Goal: Task Accomplishment & Management: Complete application form

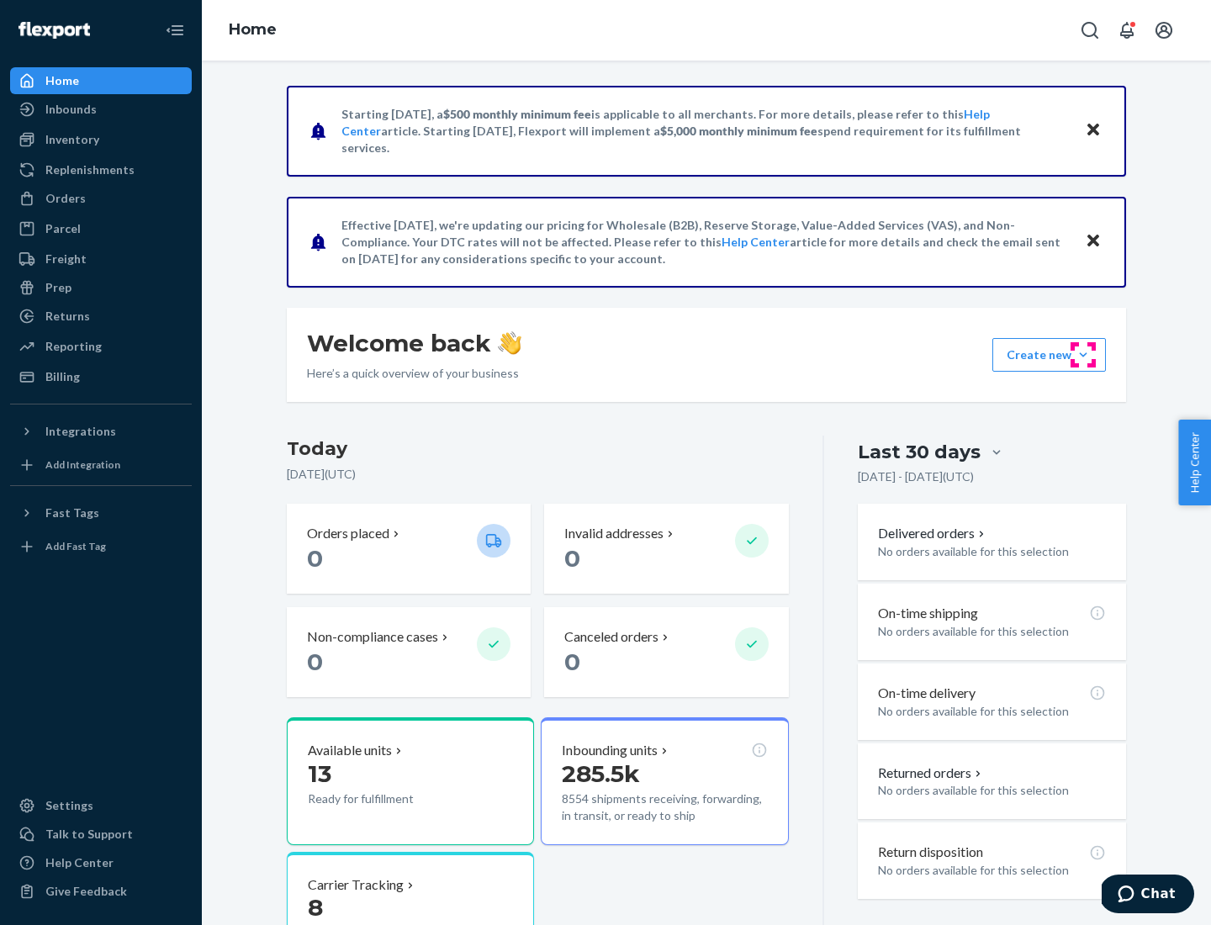
click at [1083, 355] on button "Create new Create new inbound Create new order Create new product" at bounding box center [1049, 355] width 114 height 34
click at [101, 109] on div "Inbounds" at bounding box center [101, 110] width 178 height 24
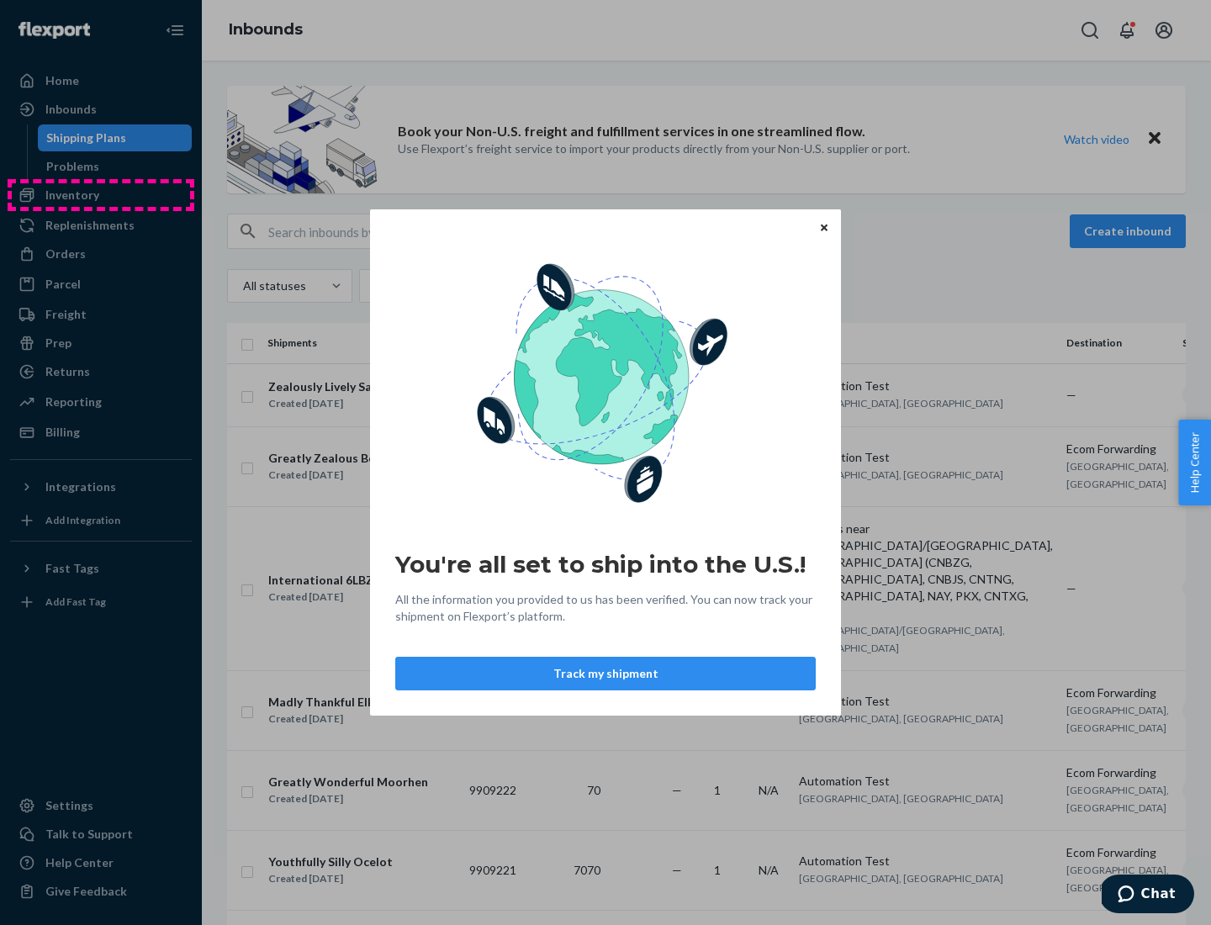
click at [101, 195] on div "You're all set to ship into the U.S.! All the information you provided to us ha…" at bounding box center [605, 462] width 1211 height 925
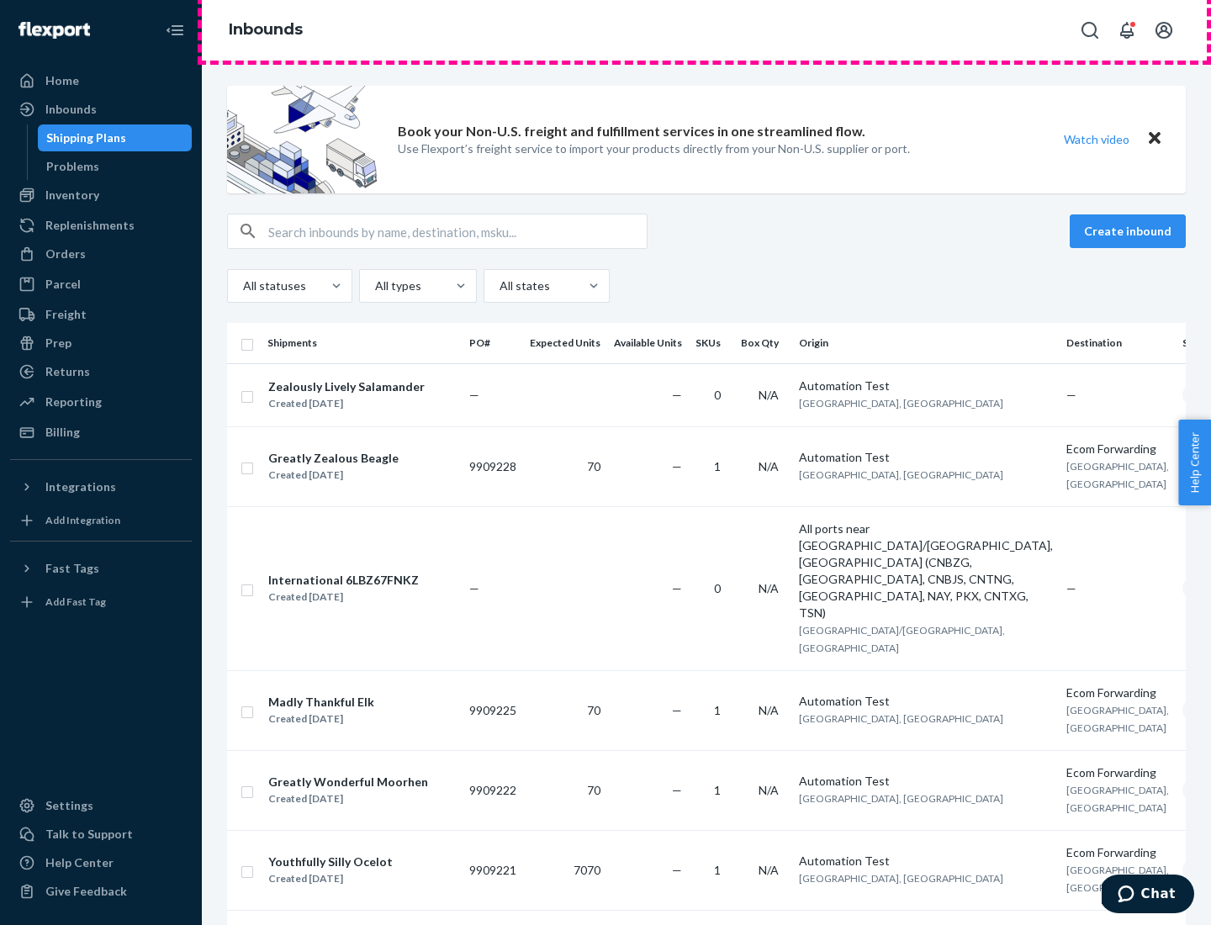
click at [706, 30] on div "Inbounds" at bounding box center [706, 30] width 1009 height 61
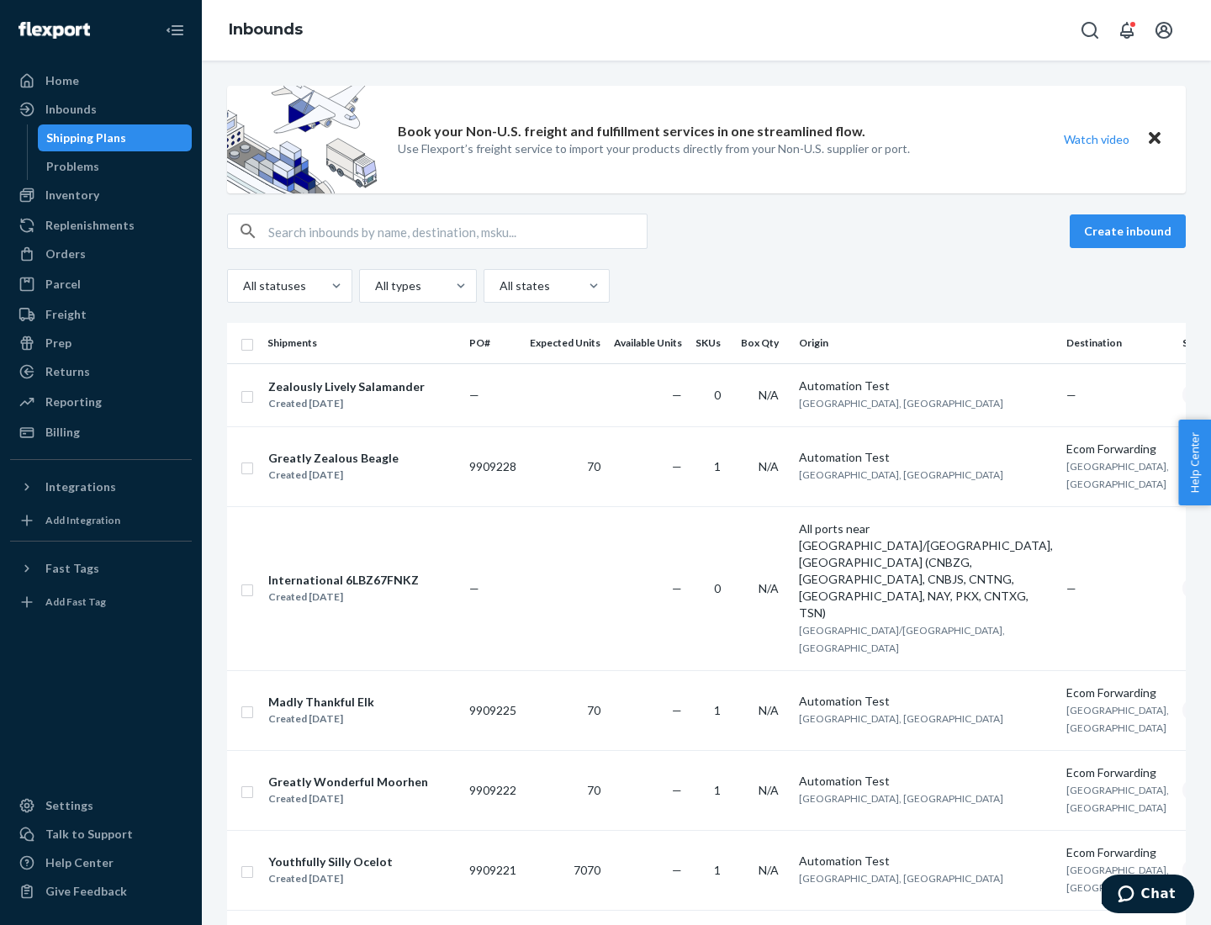
click at [706, 30] on div "Inbounds" at bounding box center [706, 30] width 1009 height 61
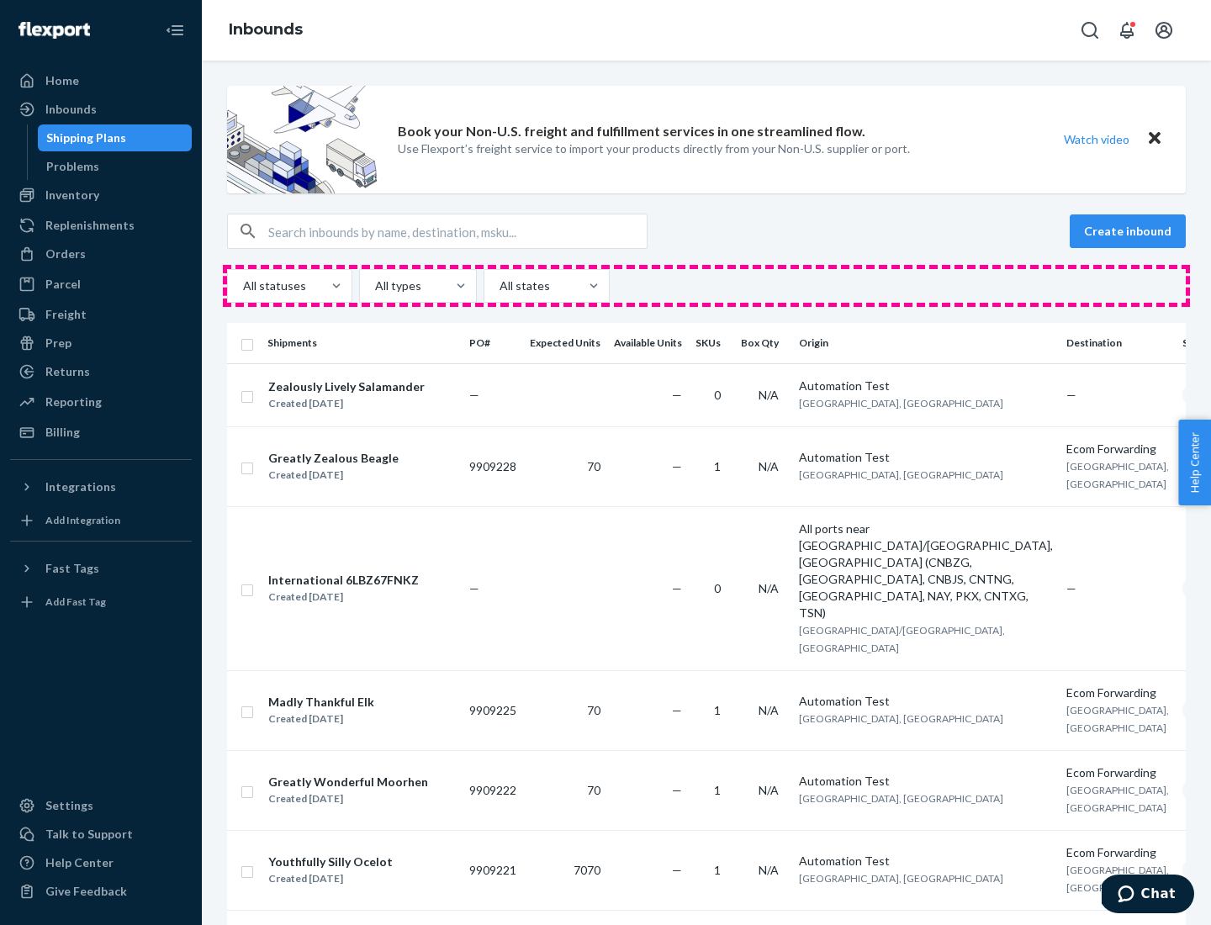
click at [706, 286] on div "All statuses All types All states" at bounding box center [706, 286] width 959 height 34
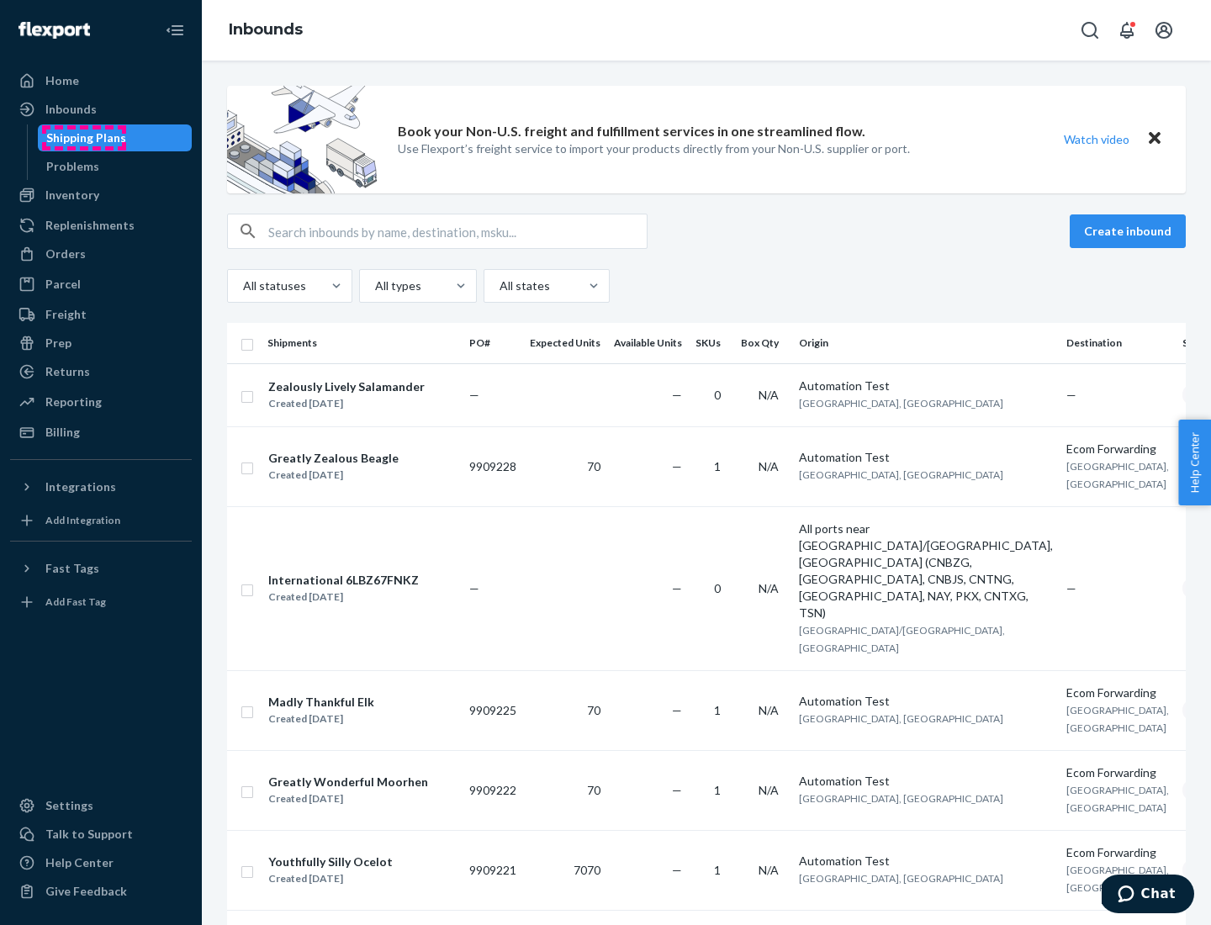
click at [83, 138] on div "Shipping Plans" at bounding box center [86, 138] width 80 height 17
click at [1130, 231] on button "Create inbound" at bounding box center [1128, 231] width 116 height 34
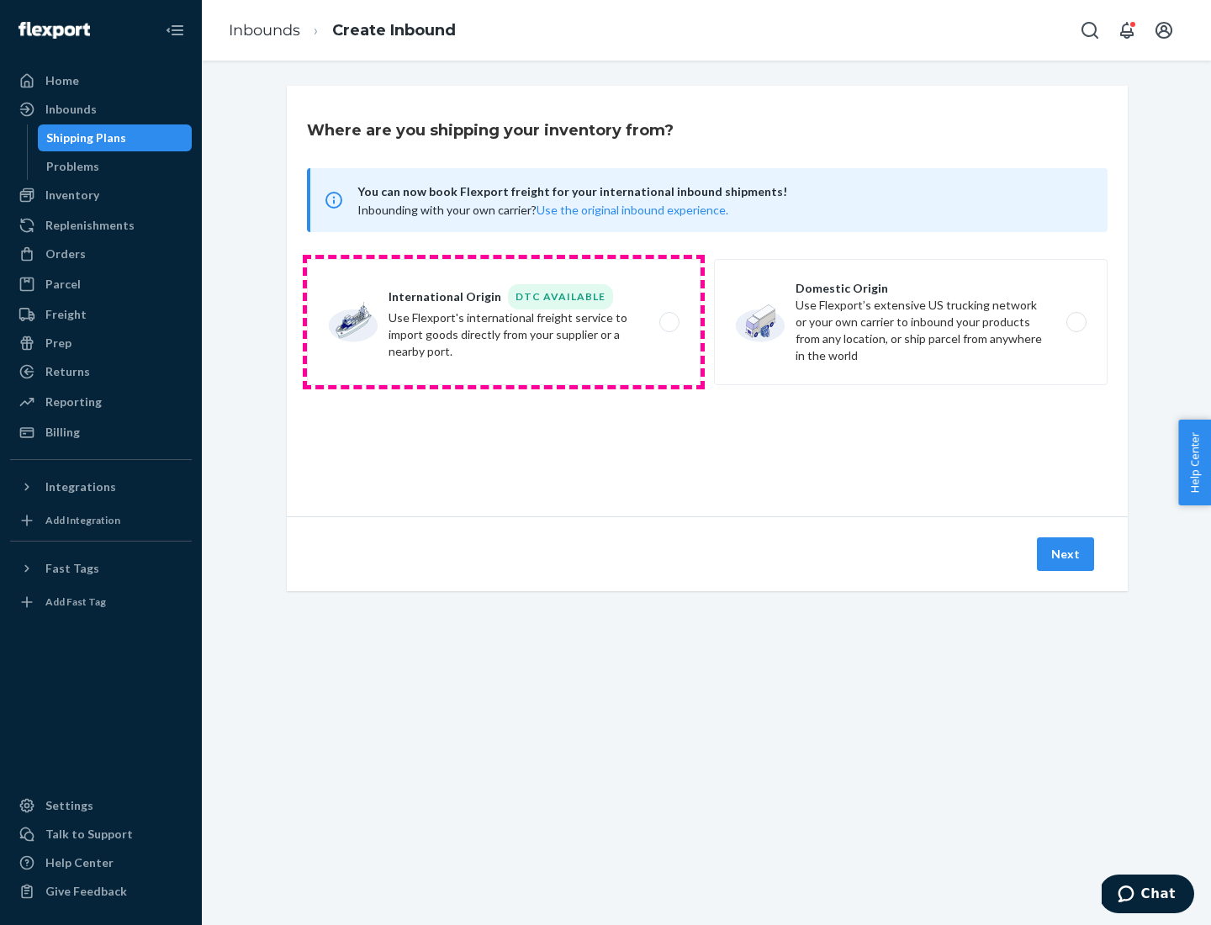
click at [504, 322] on label "International Origin DTC Available Use Flexport's international freight service…" at bounding box center [504, 322] width 394 height 126
click at [669, 322] on input "International Origin DTC Available Use Flexport's international freight service…" at bounding box center [674, 322] width 11 height 11
radio input "true"
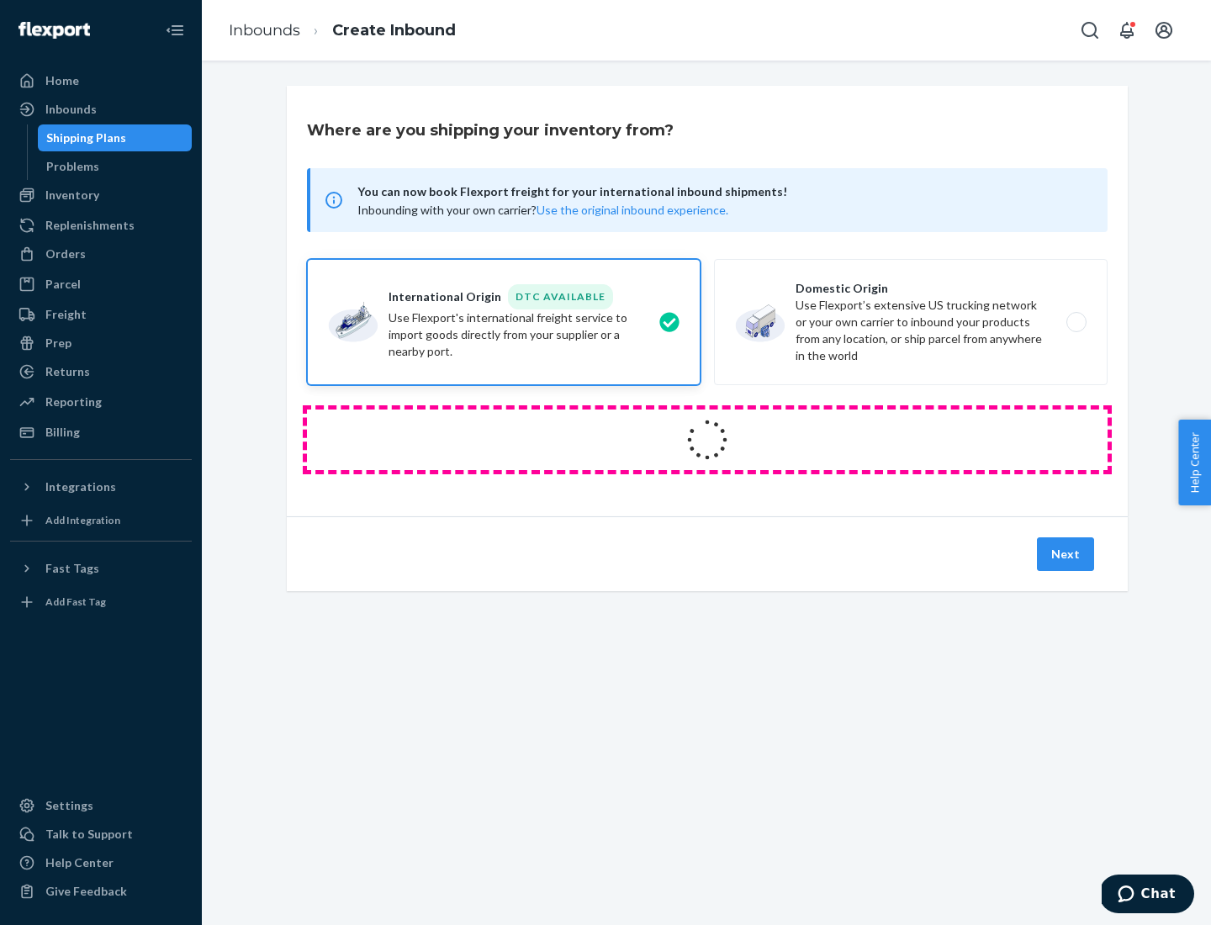
click at [707, 440] on icon at bounding box center [707, 440] width 52 height 52
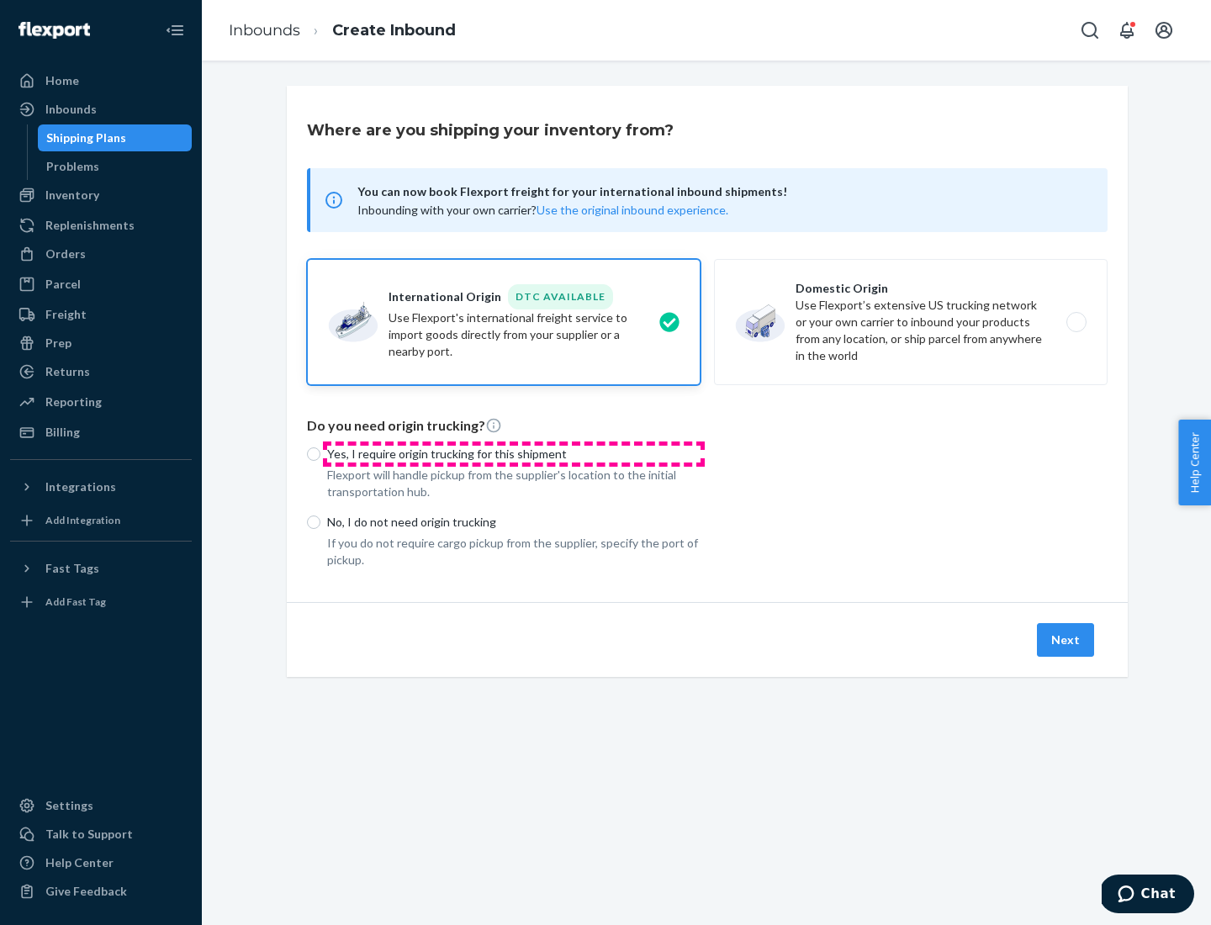
click at [514, 453] on p "Yes, I require origin trucking for this shipment" at bounding box center [513, 454] width 373 height 17
click at [320, 453] on input "Yes, I require origin trucking for this shipment" at bounding box center [313, 453] width 13 height 13
radio input "true"
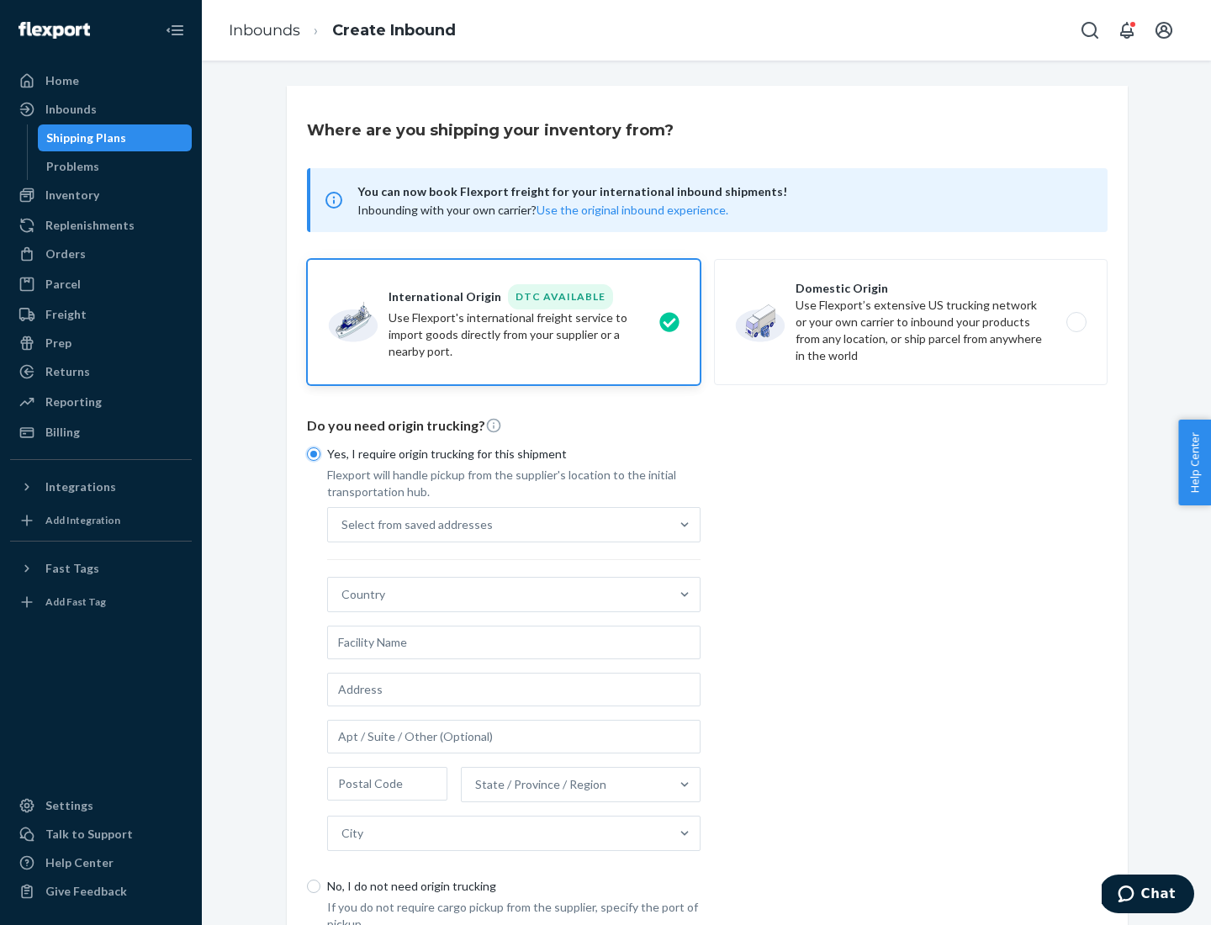
scroll to position [32, 0]
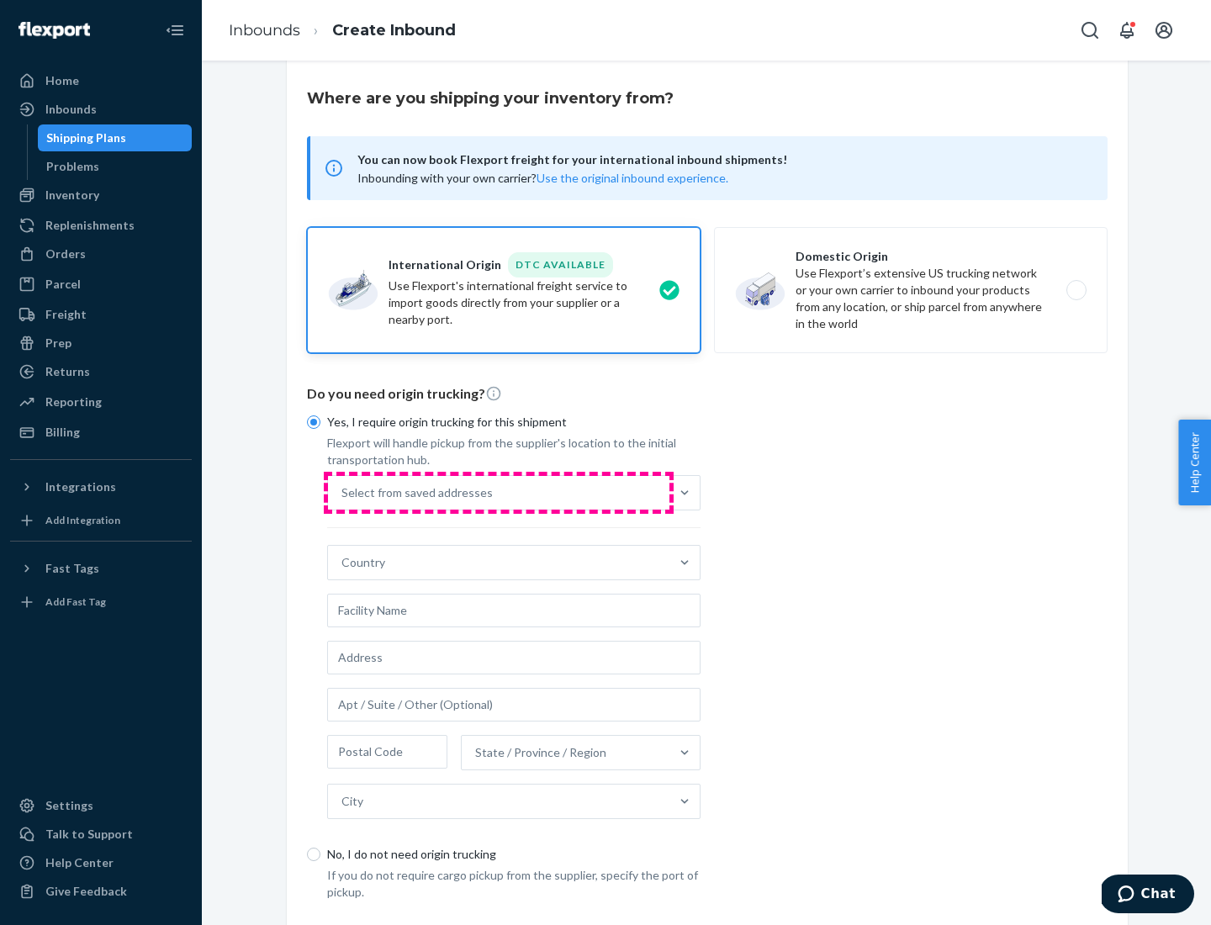
click at [499, 492] on div "Select from saved addresses" at bounding box center [498, 493] width 341 height 34
click at [343, 492] on input "Select from saved addresses" at bounding box center [342, 492] width 2 height 17
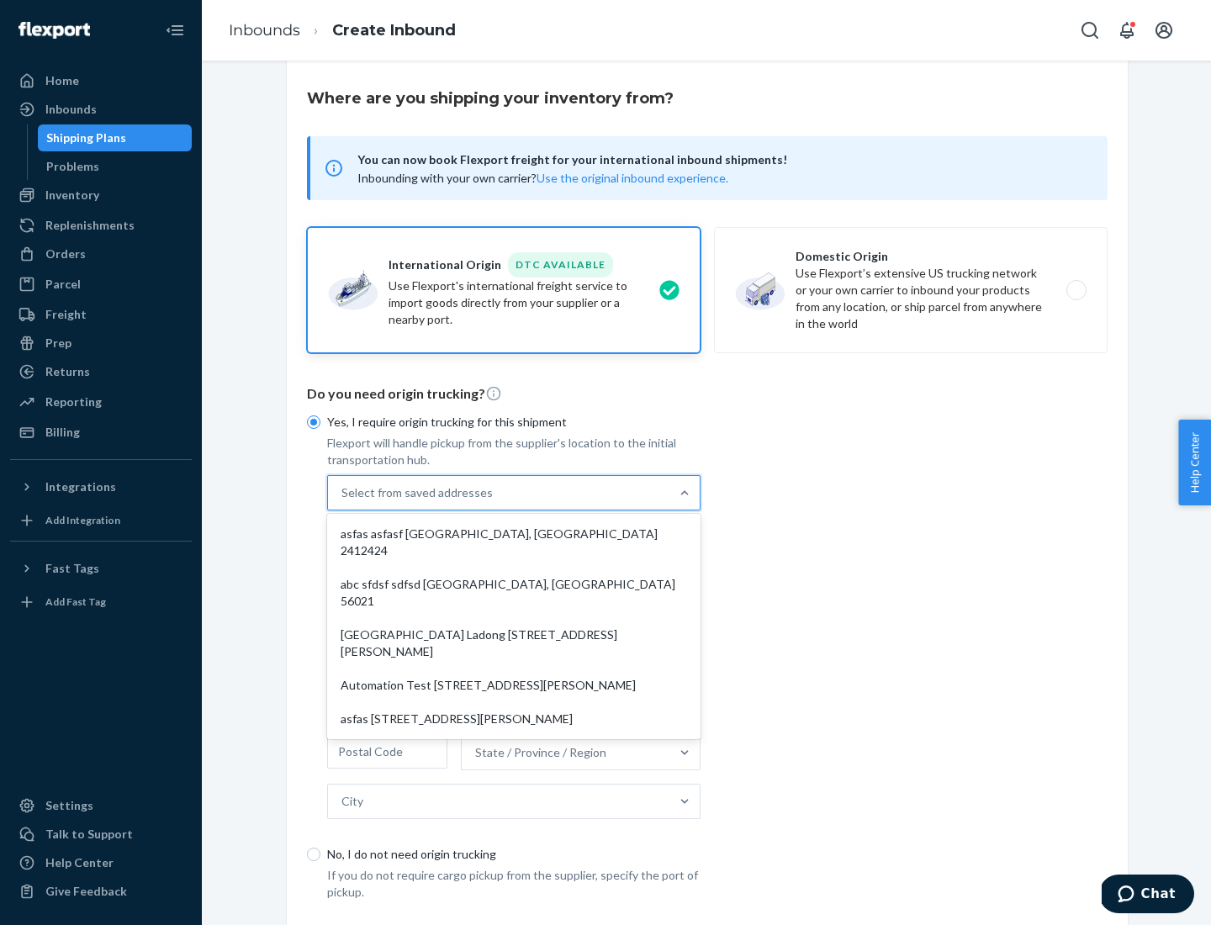
scroll to position [73, 0]
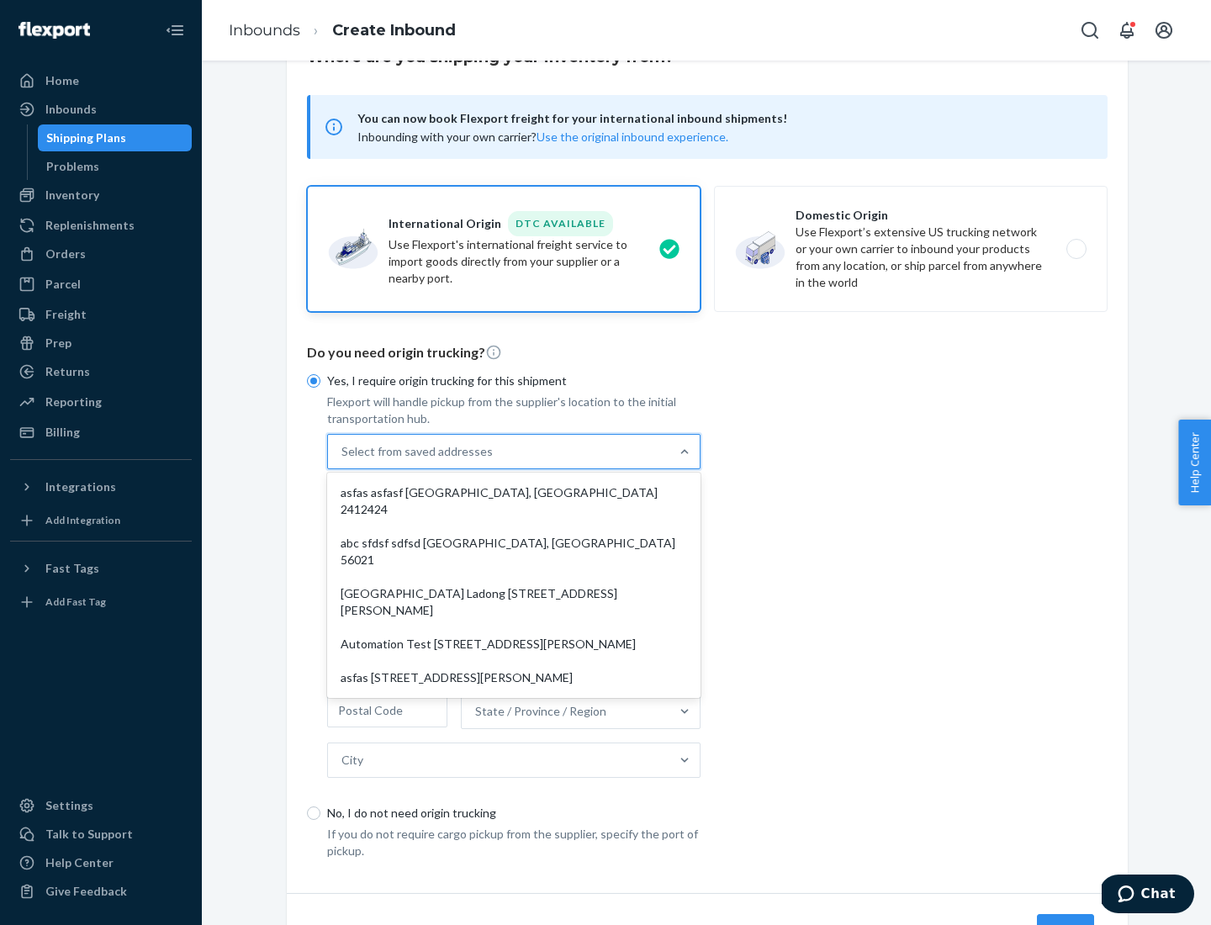
click at [514, 492] on div "asfas asfasf [GEOGRAPHIC_DATA], [GEOGRAPHIC_DATA] 2412424" at bounding box center [514, 501] width 367 height 50
click at [343, 460] on input "option asfas asfasf [GEOGRAPHIC_DATA], [GEOGRAPHIC_DATA] 2412424 focused, 1 of …" at bounding box center [342, 451] width 2 height 17
type input "asfas"
type input "asfasf"
type input "2412424"
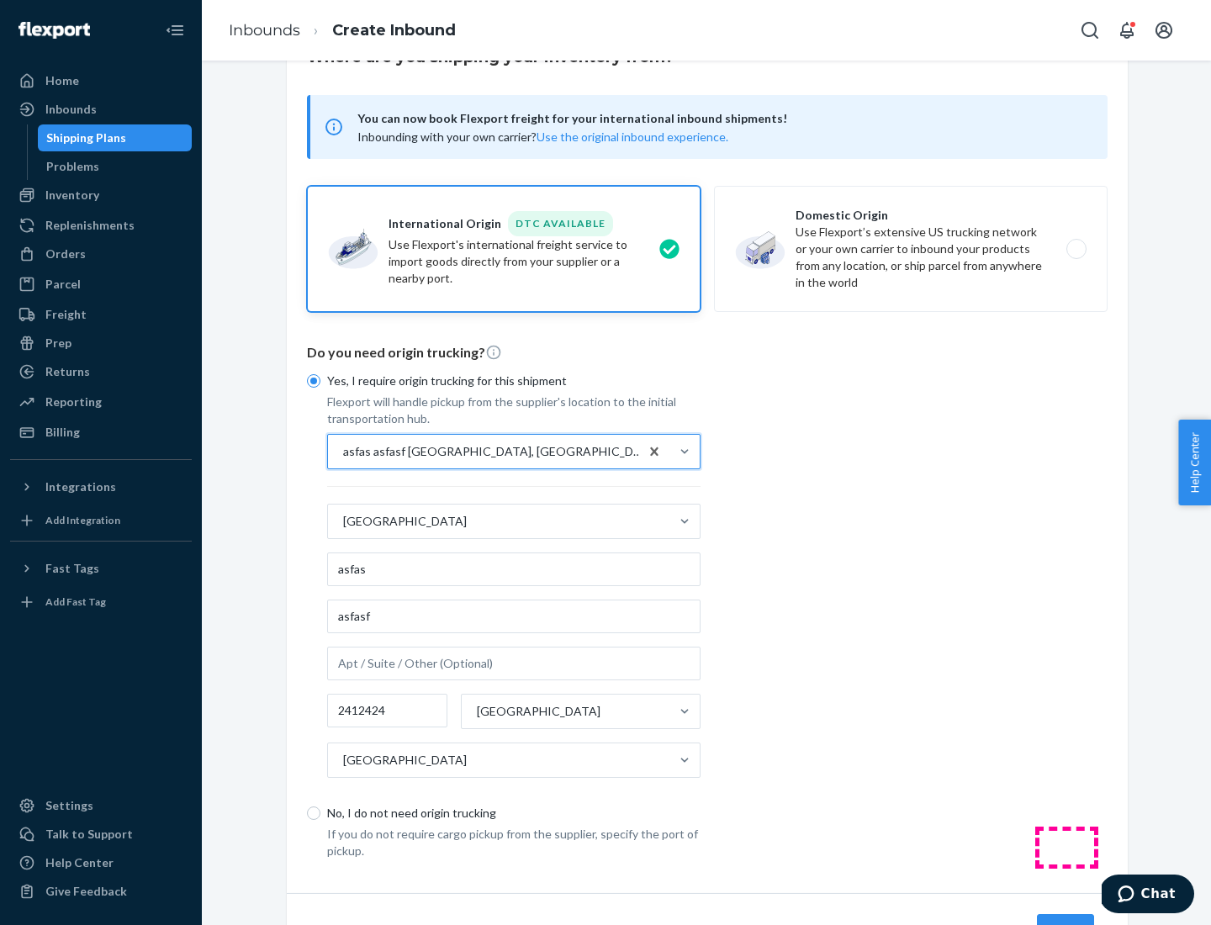
scroll to position [156, 0]
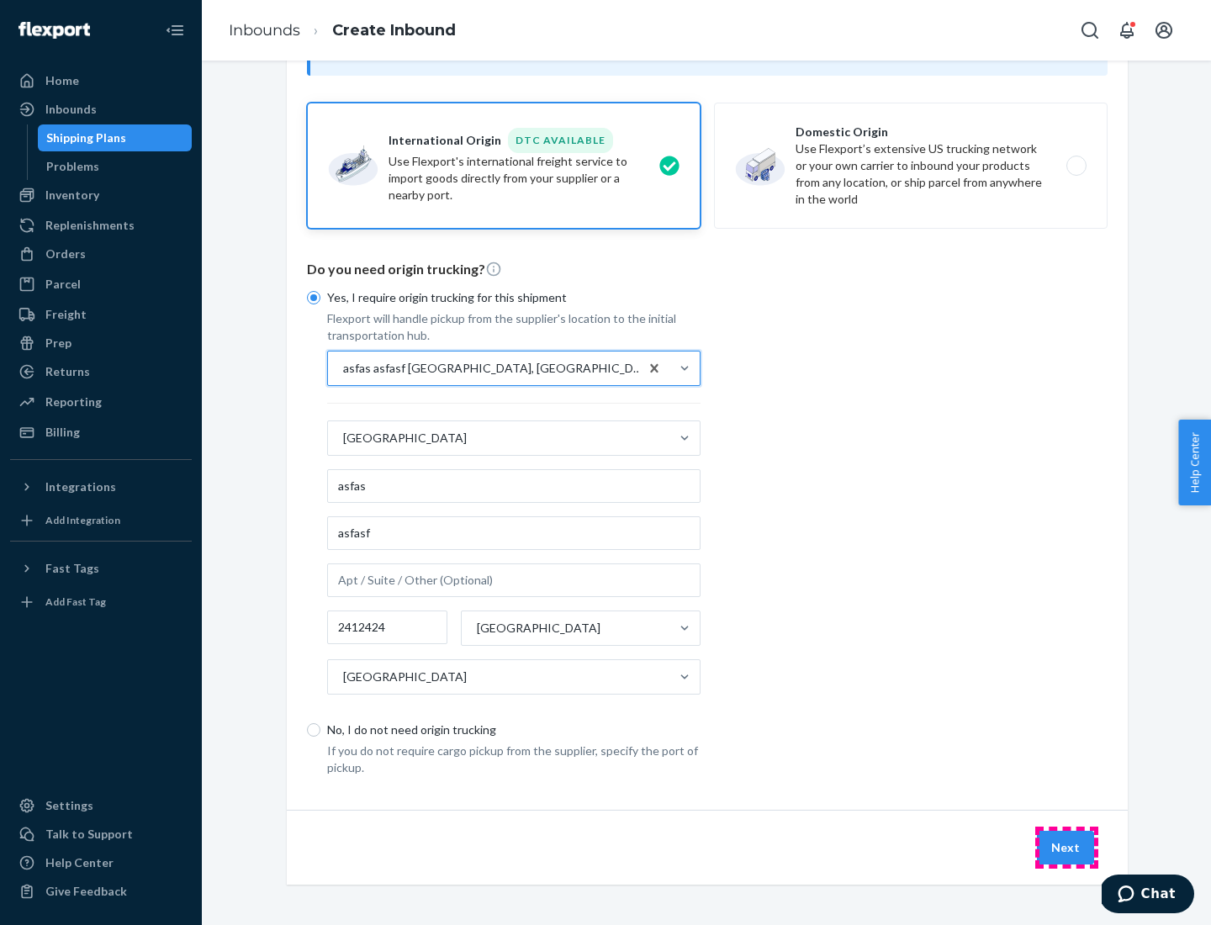
click at [1066, 847] on button "Next" at bounding box center [1065, 848] width 57 height 34
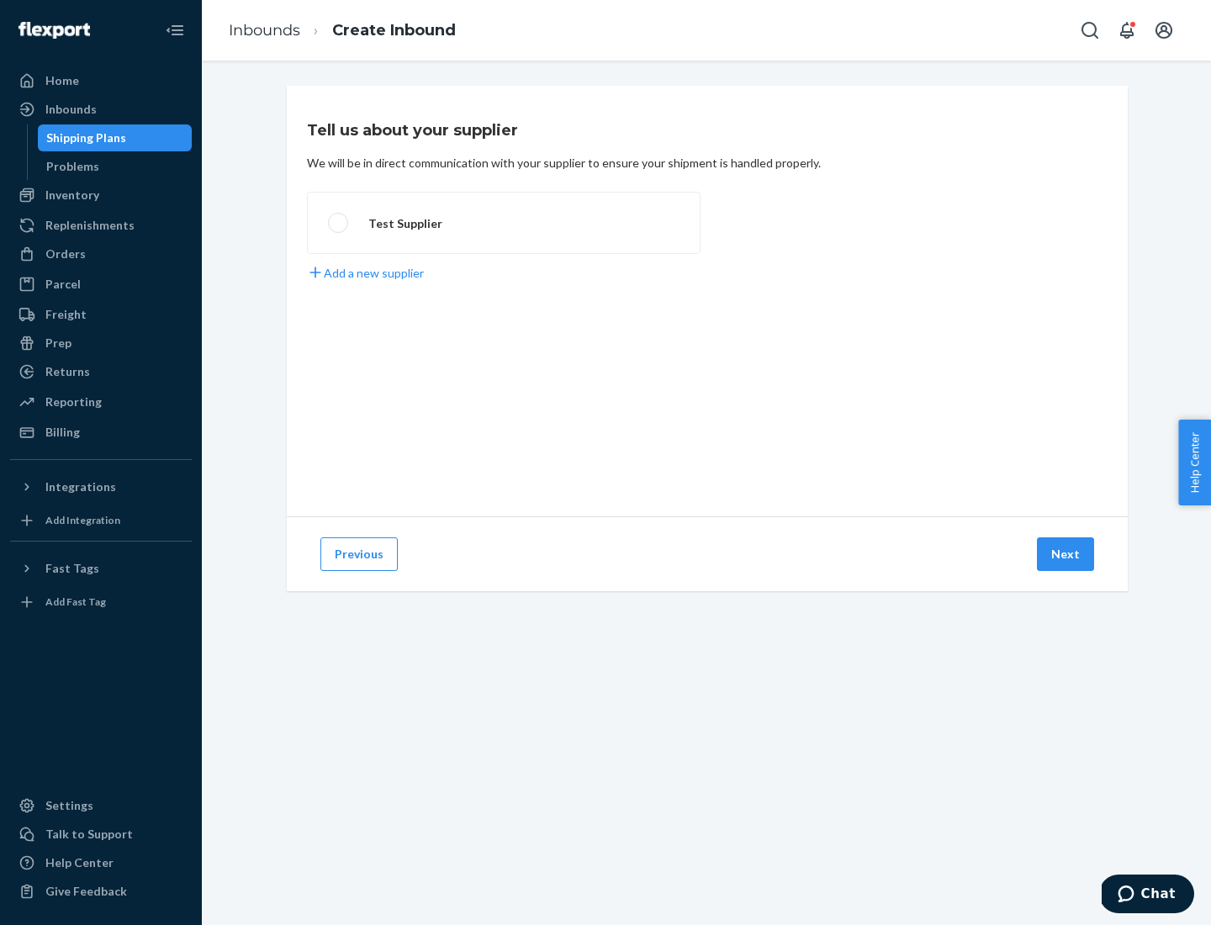
click at [504, 223] on label "Test Supplier" at bounding box center [504, 223] width 394 height 62
click at [339, 223] on input "Test Supplier" at bounding box center [333, 223] width 11 height 11
radio input "true"
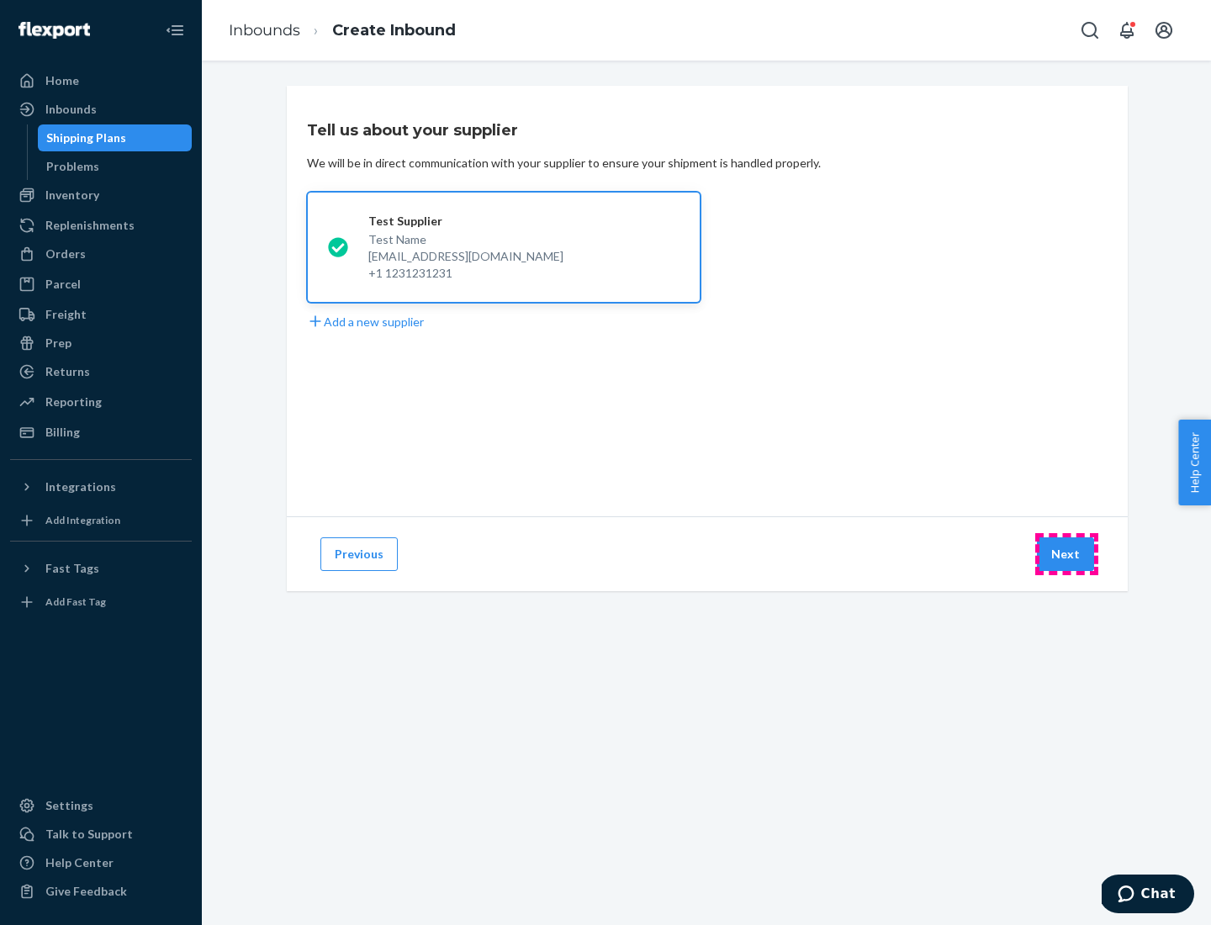
click at [1066, 554] on button "Next" at bounding box center [1065, 554] width 57 height 34
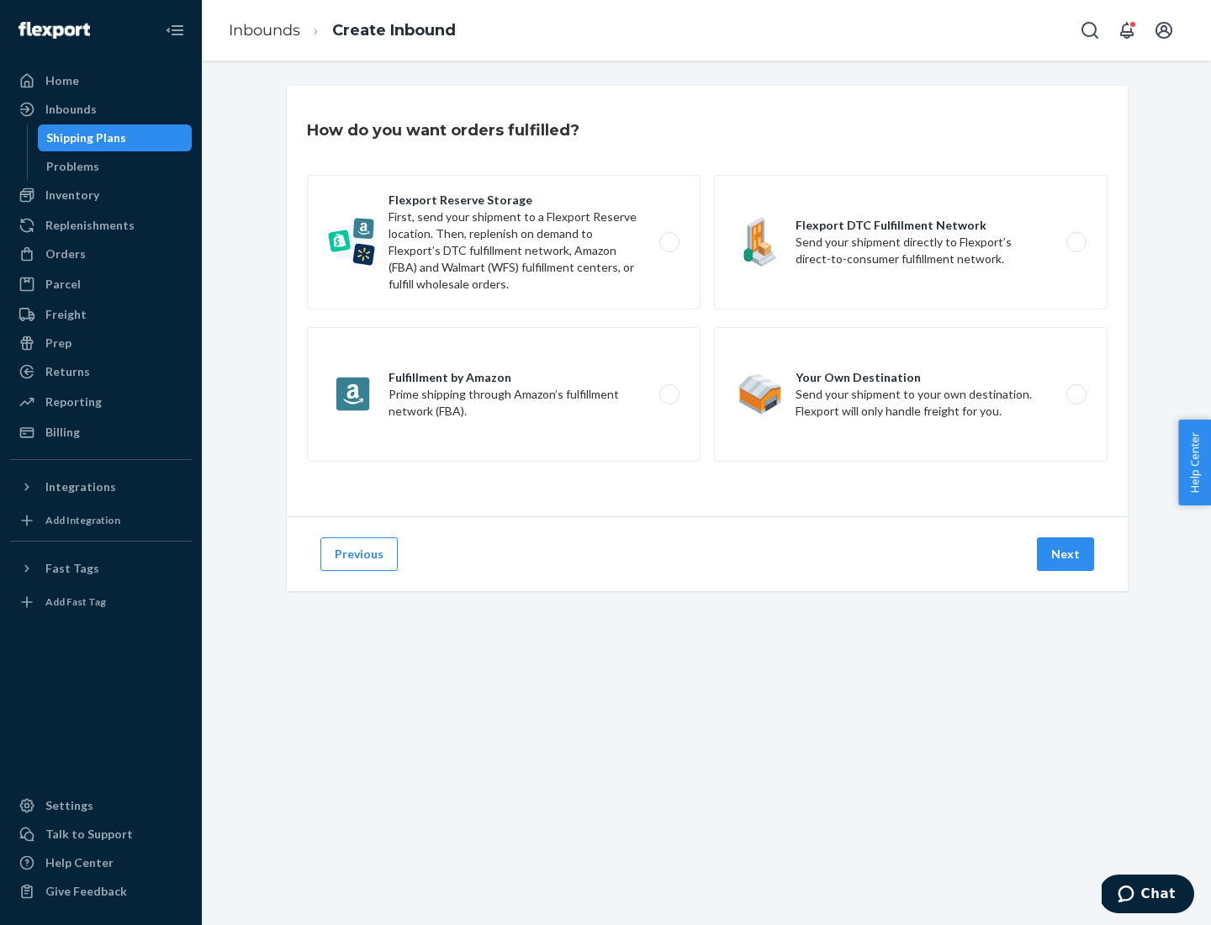
click at [504, 394] on label "Fulfillment by Amazon Prime shipping through Amazon’s fulfillment network (FBA)." at bounding box center [504, 394] width 394 height 135
click at [669, 394] on input "Fulfillment by Amazon Prime shipping through Amazon’s fulfillment network (FBA)." at bounding box center [674, 394] width 11 height 11
radio input "true"
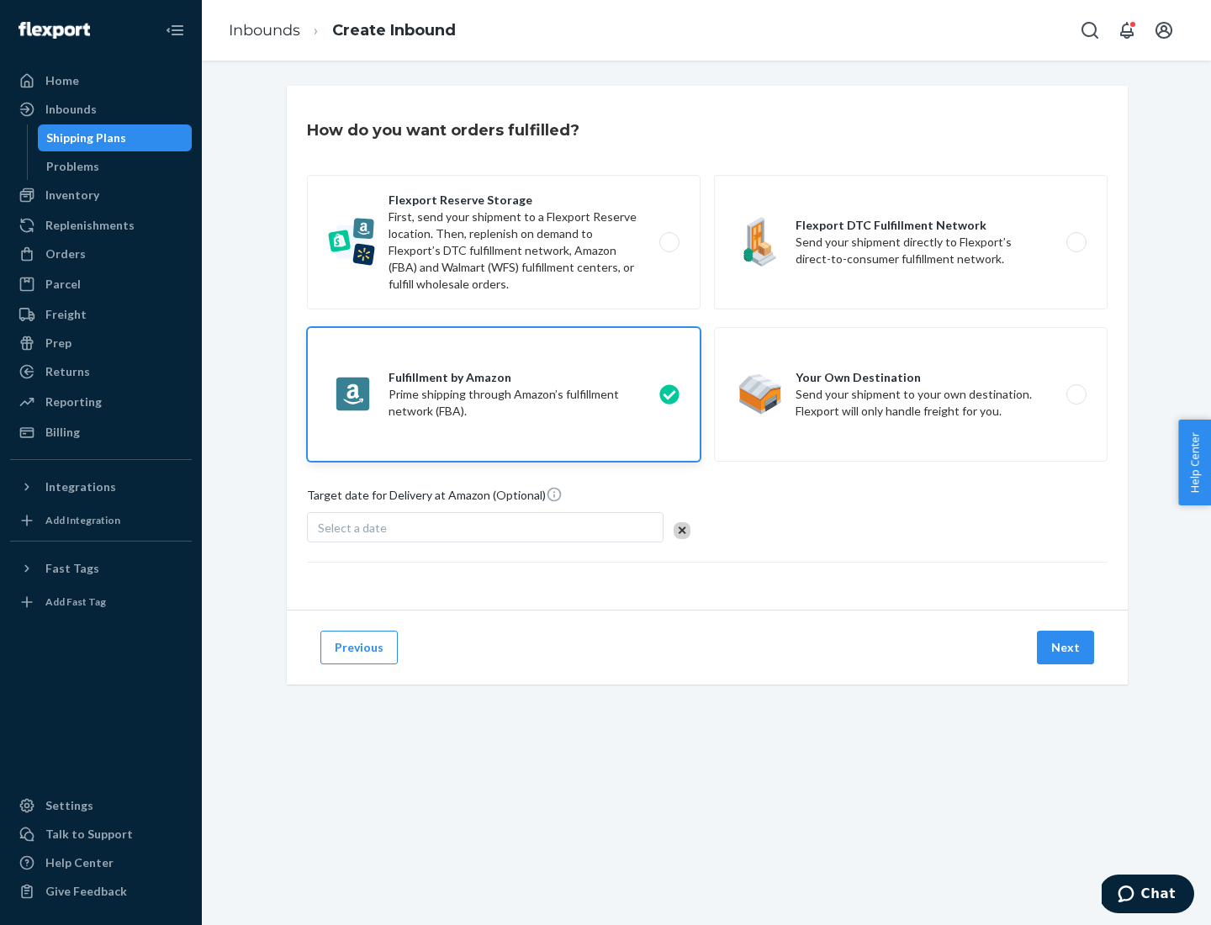
click at [1066, 648] on button "Next" at bounding box center [1065, 648] width 57 height 34
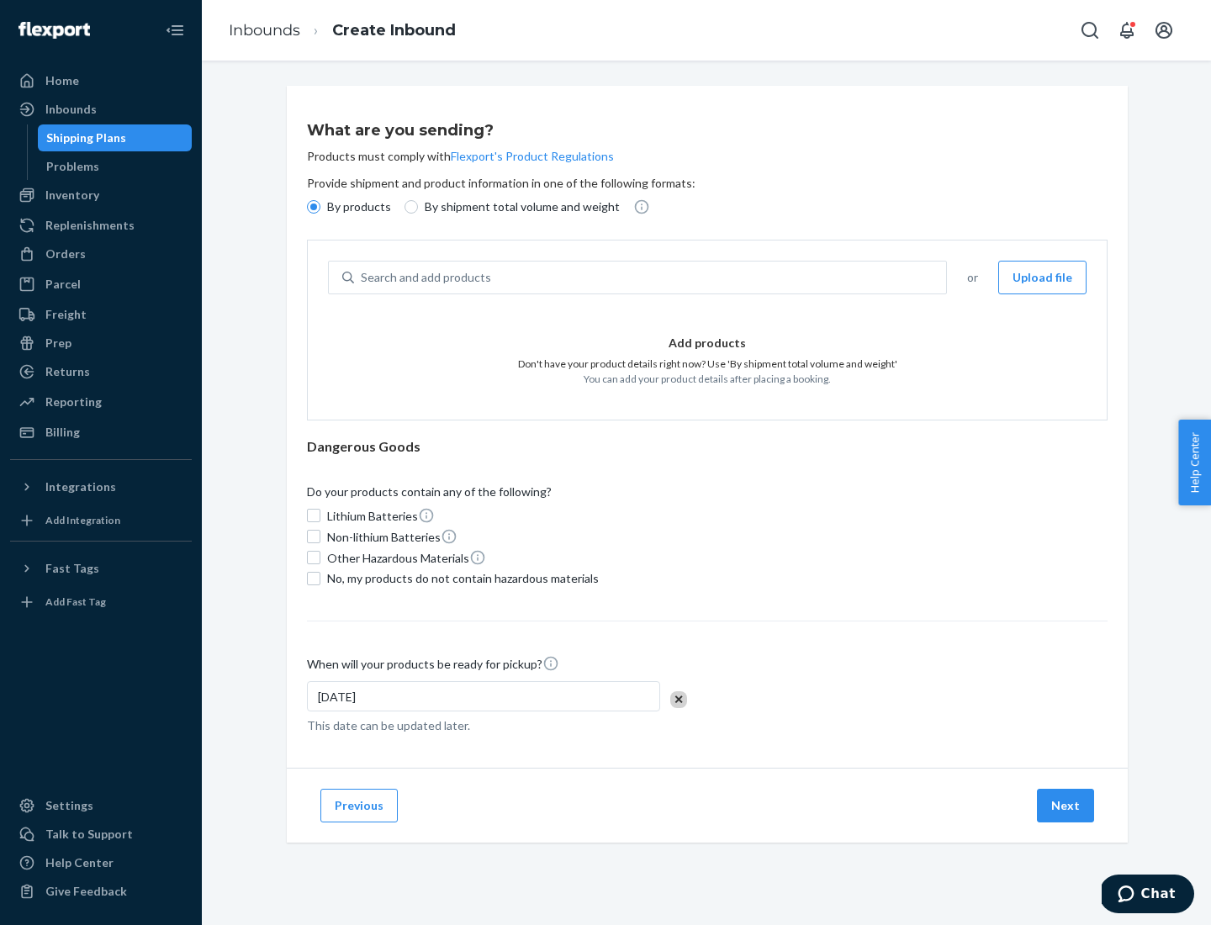
click at [517, 207] on p "By shipment total volume and weight" at bounding box center [522, 206] width 195 height 17
click at [418, 207] on input "By shipment total volume and weight" at bounding box center [411, 206] width 13 height 13
radio input "true"
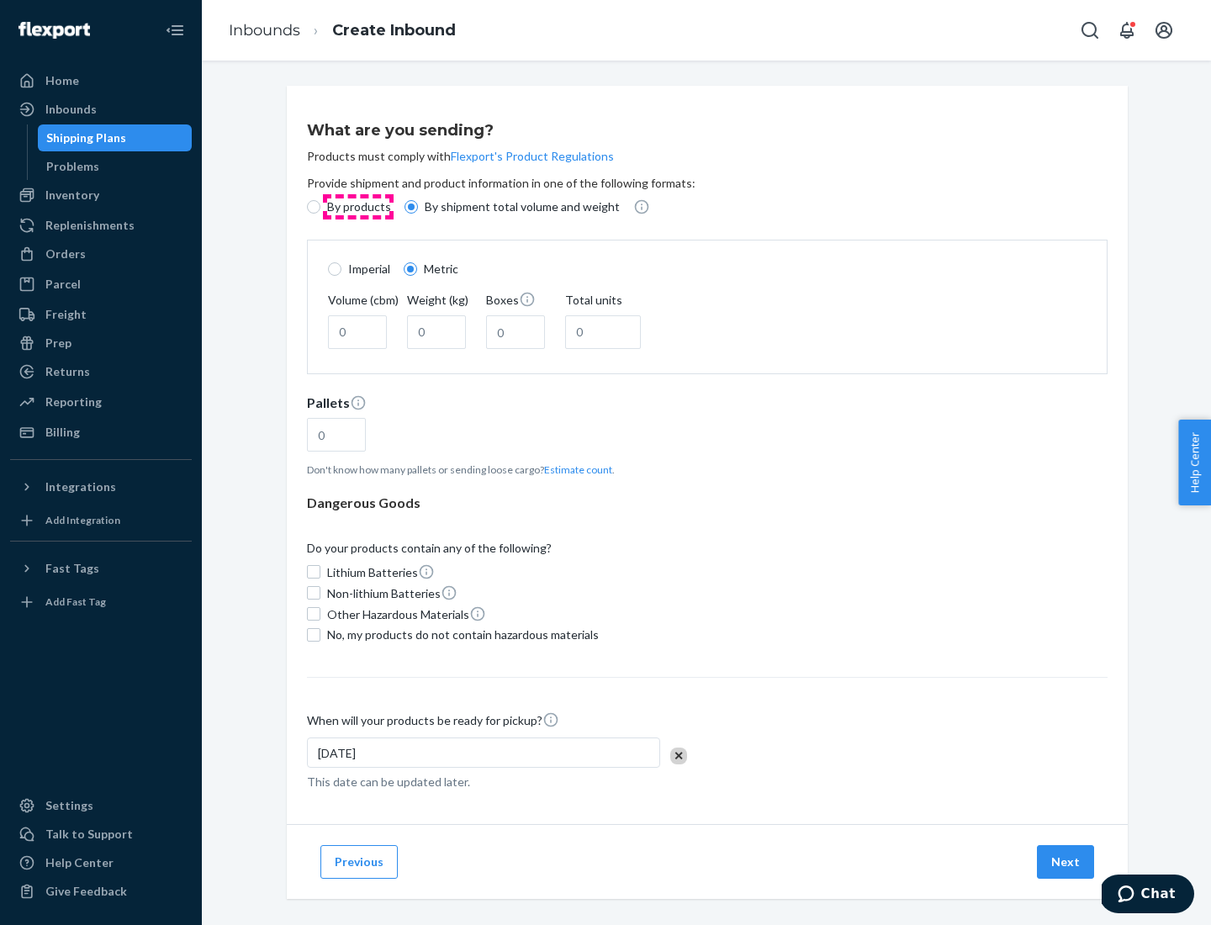
click at [357, 207] on p "By products" at bounding box center [359, 206] width 64 height 17
click at [320, 207] on input "By products" at bounding box center [313, 206] width 13 height 13
radio input "true"
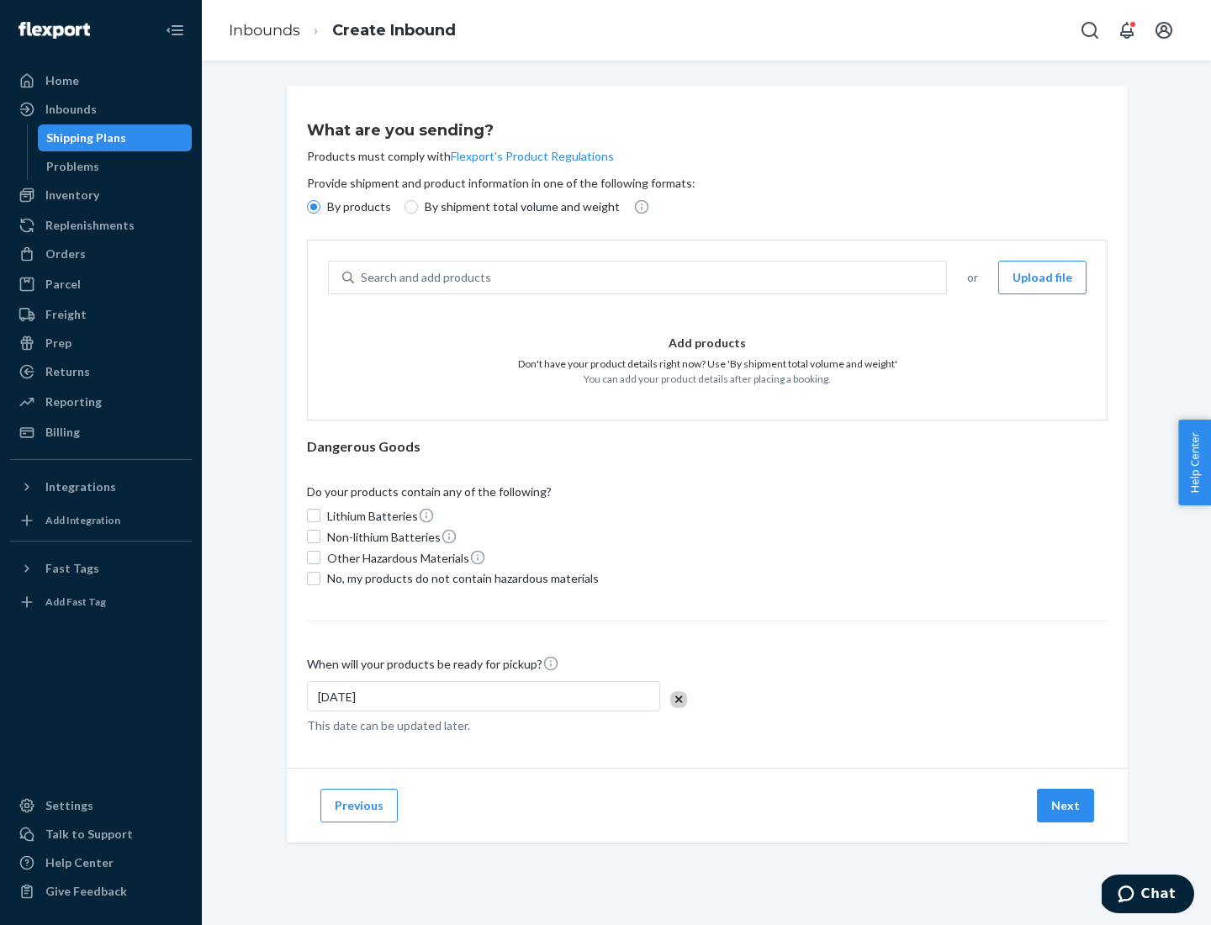
click at [651, 278] on div "Search and add products" at bounding box center [650, 277] width 592 height 30
click at [362, 278] on input "Search and add products" at bounding box center [362, 277] width 2 height 17
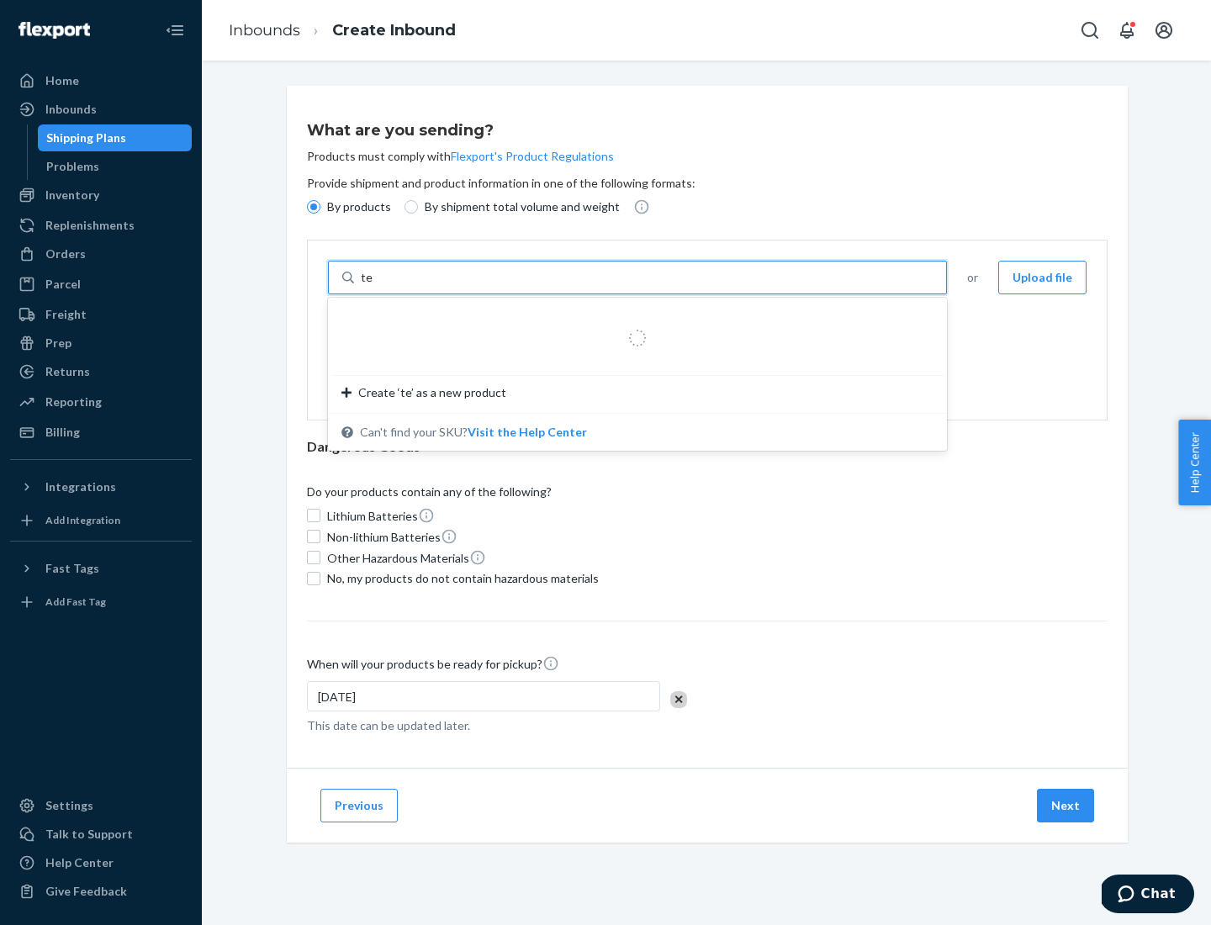
type input "test"
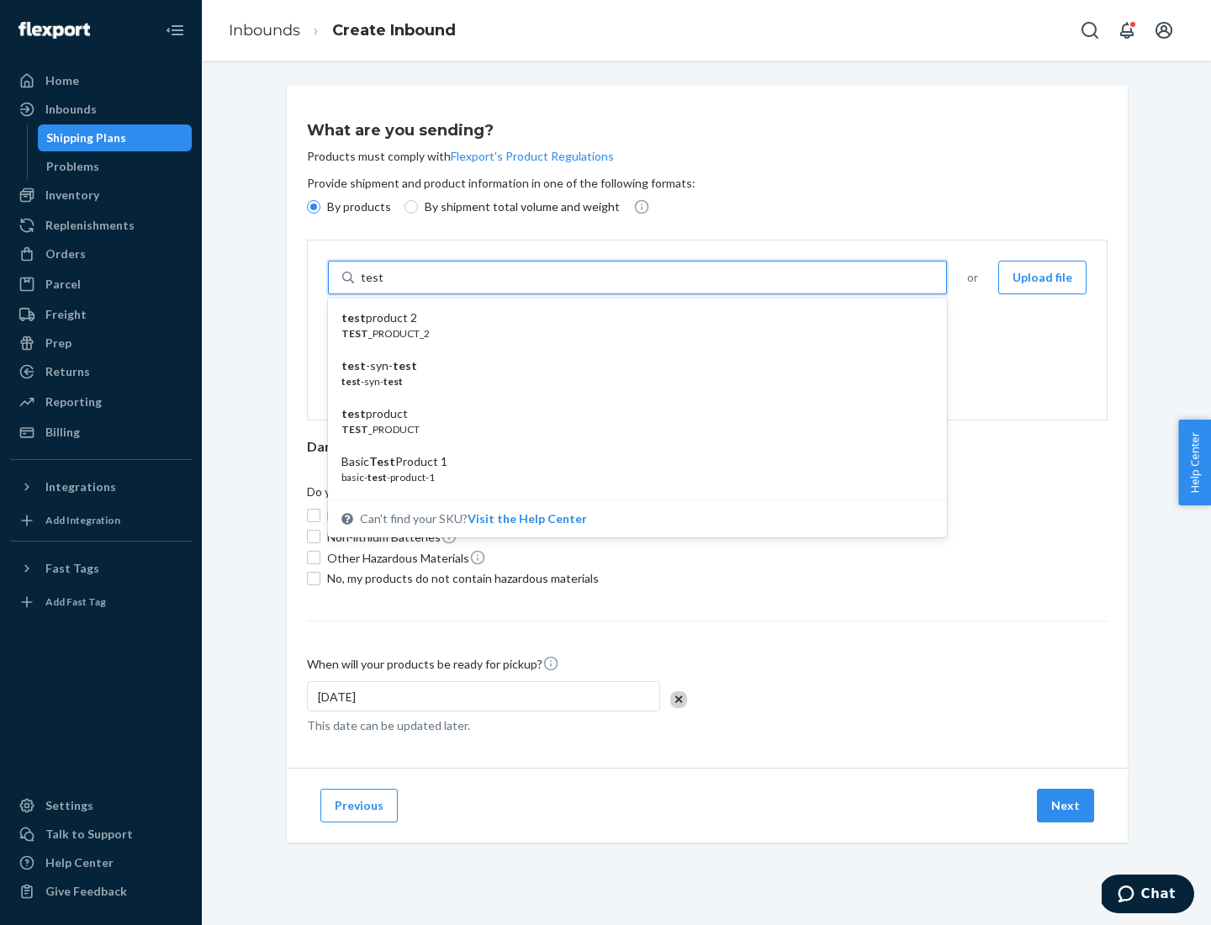
click at [632, 318] on div "test product 2" at bounding box center [630, 318] width 579 height 17
click at [383, 286] on input "test" at bounding box center [372, 277] width 22 height 17
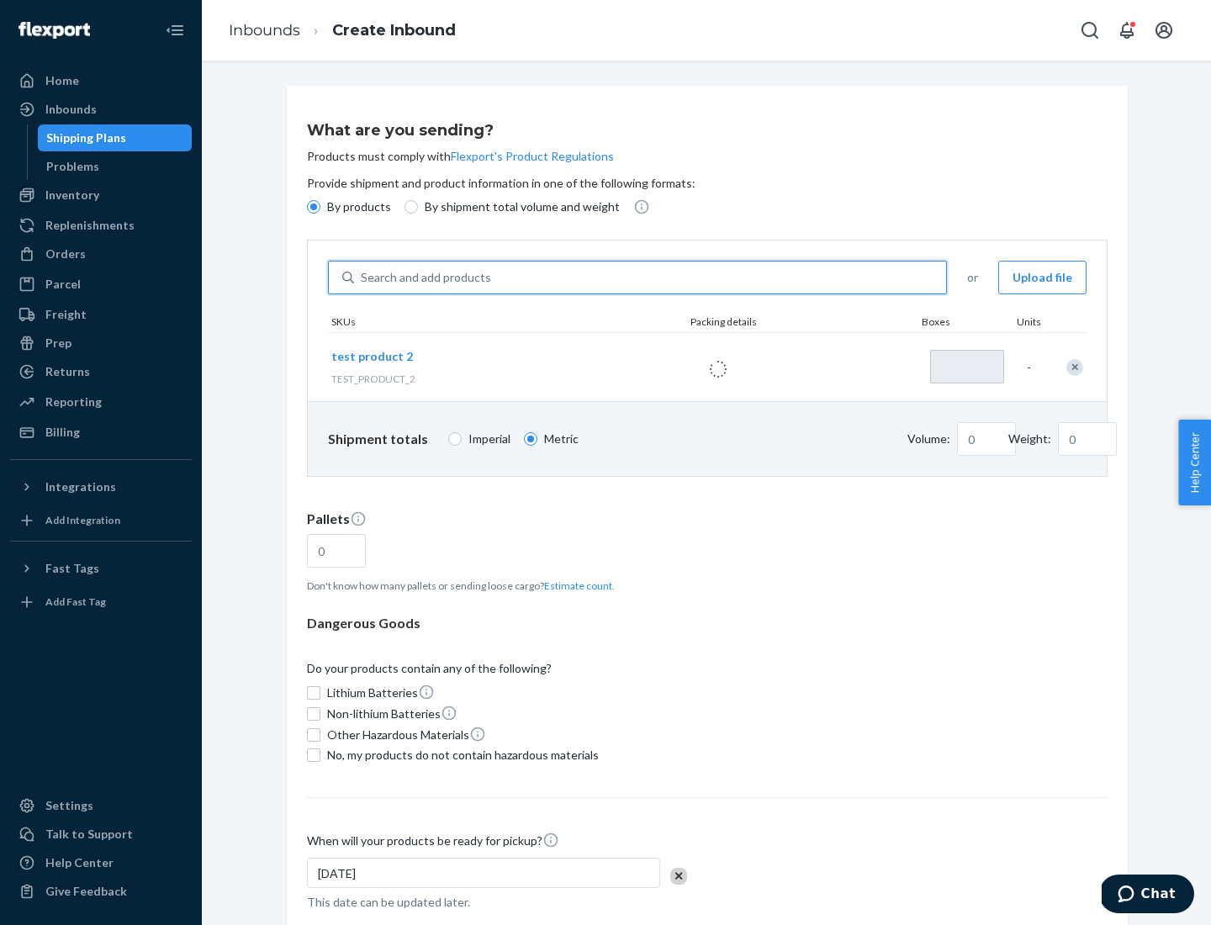
type input "1"
type input "0.02"
type input "22.23"
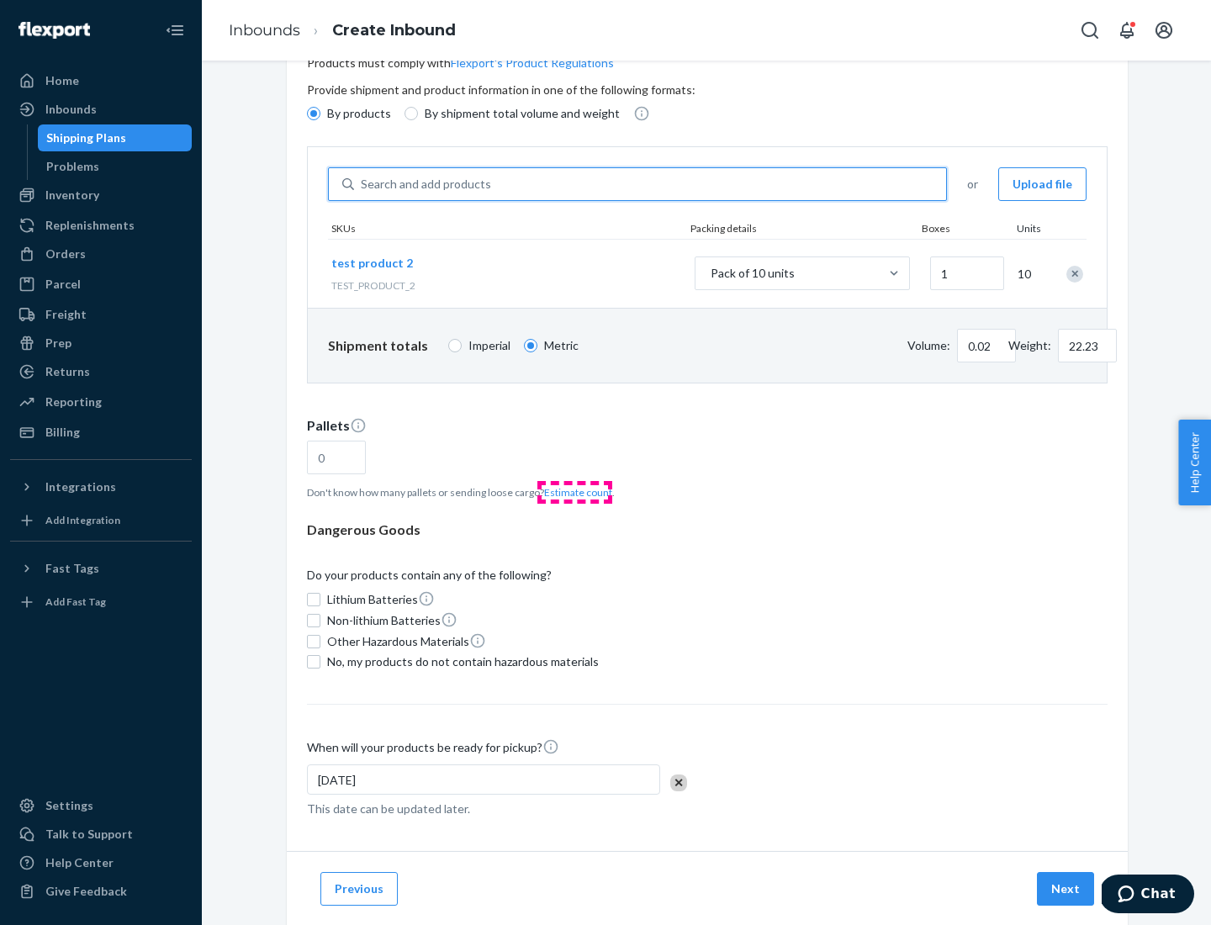
click at [574, 492] on button "Estimate count" at bounding box center [578, 492] width 68 height 14
type input "1"
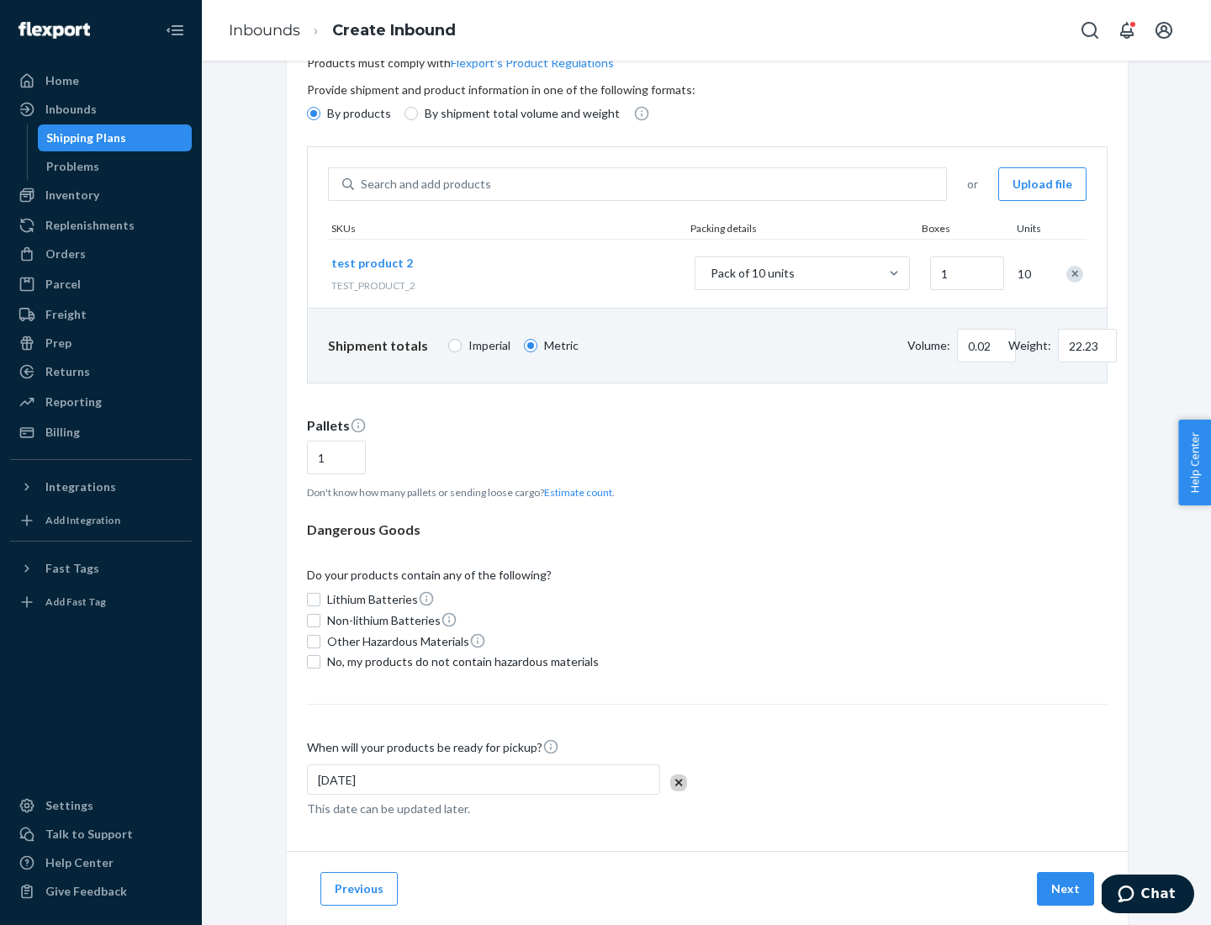
scroll to position [135, 0]
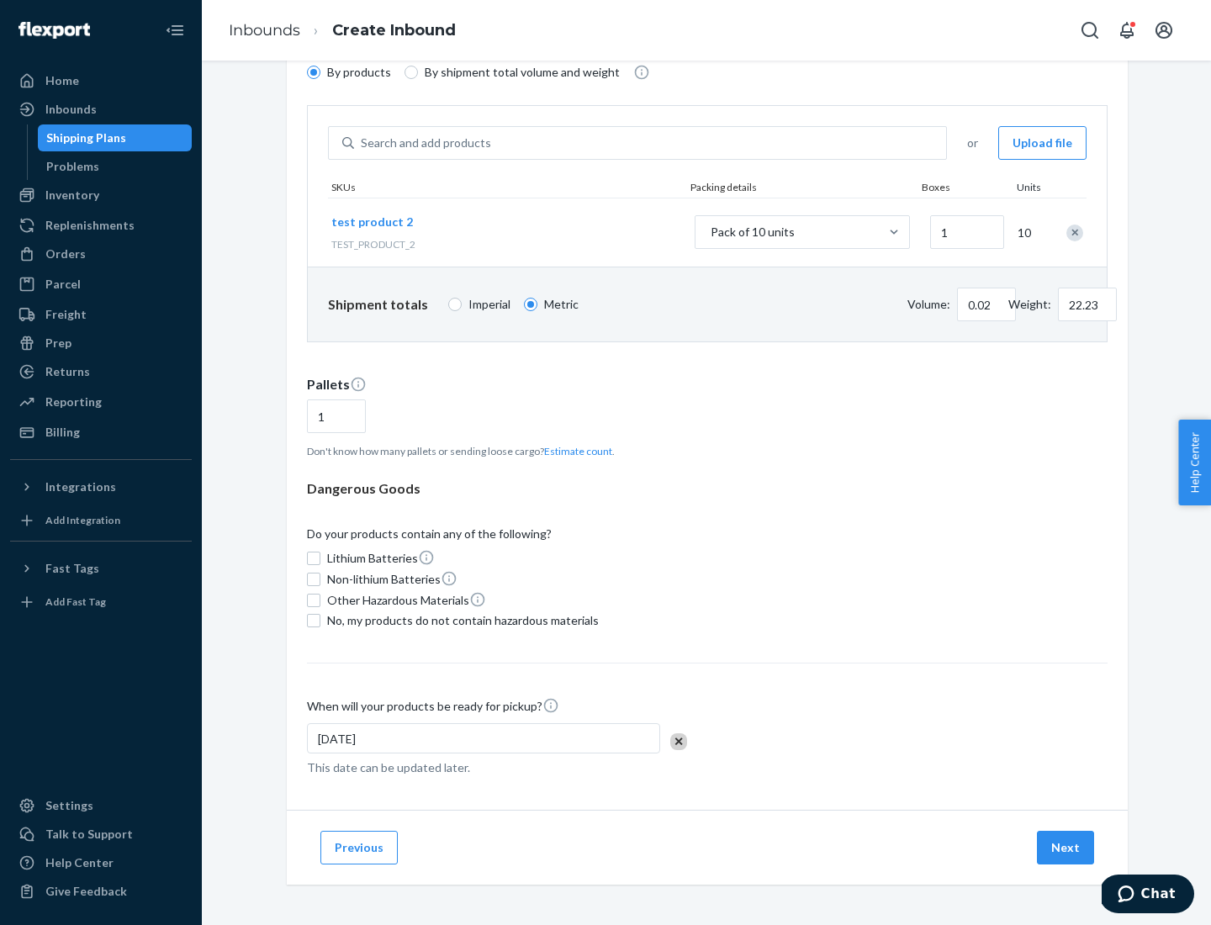
click at [460, 621] on span "No, my products do not contain hazardous materials" at bounding box center [463, 620] width 272 height 17
click at [320, 621] on input "No, my products do not contain hazardous materials" at bounding box center [313, 620] width 13 height 13
checkbox input "true"
click at [1066, 848] on button "Next" at bounding box center [1065, 848] width 57 height 34
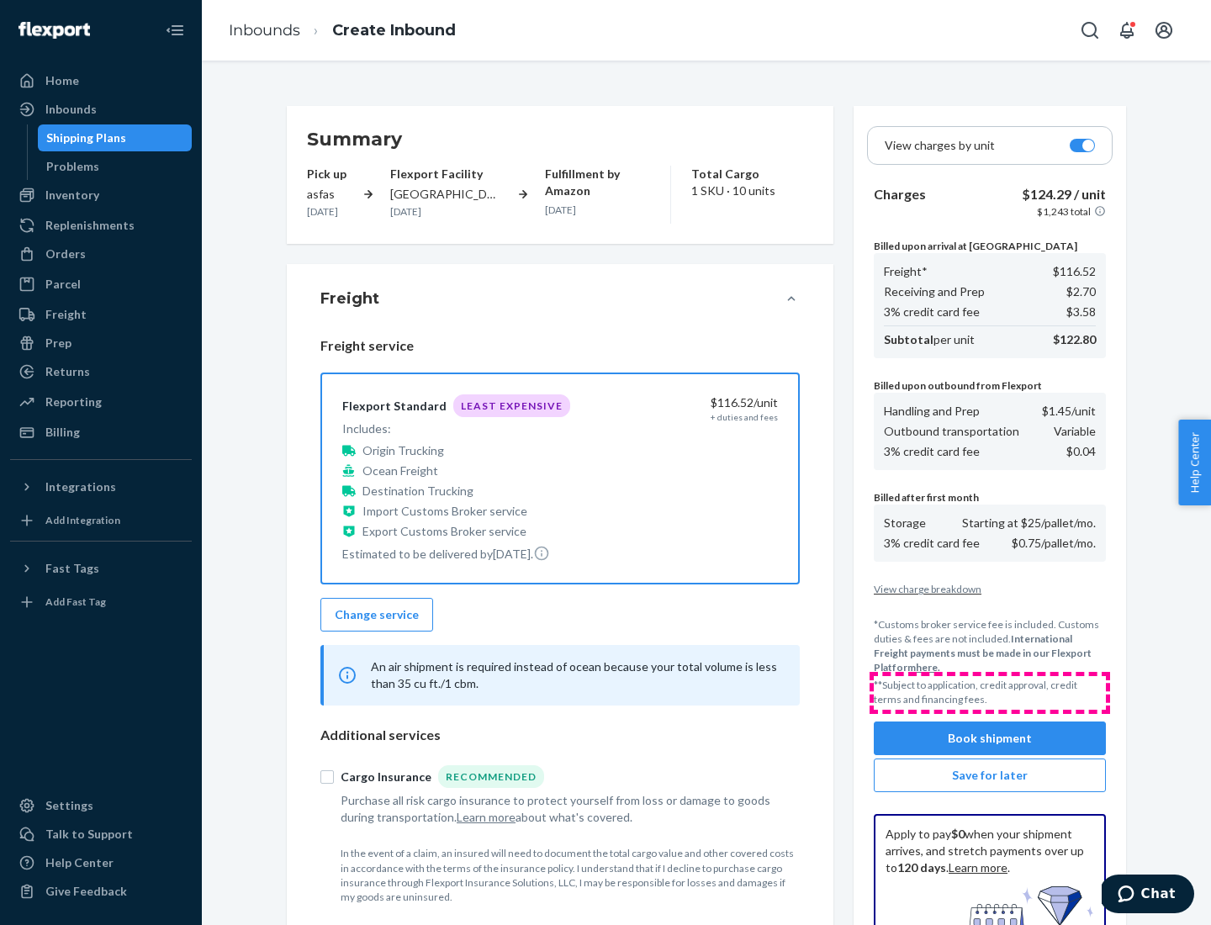
scroll to position [246, 0]
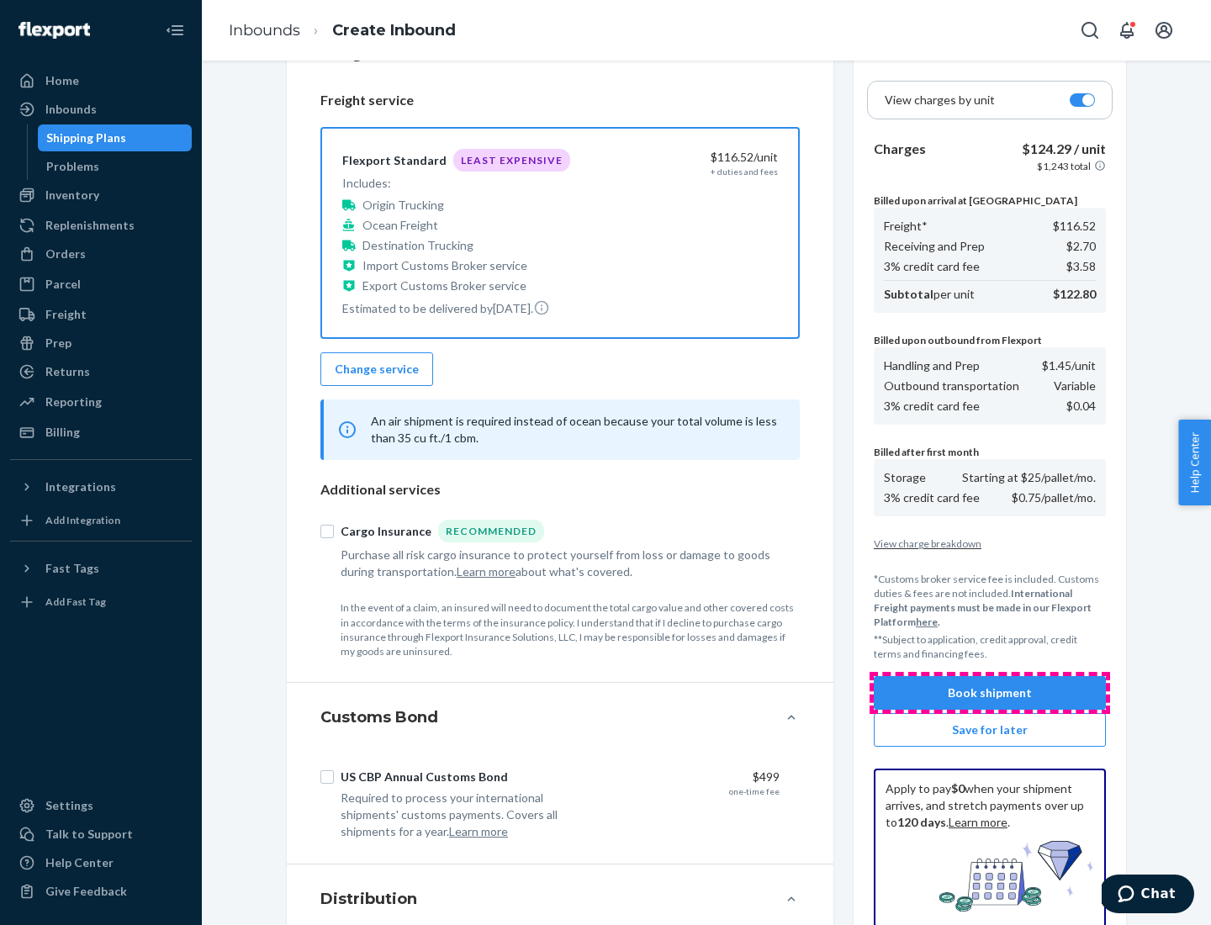
click at [990, 693] on button "Book shipment" at bounding box center [990, 693] width 232 height 34
